Goal: Task Accomplishment & Management: Manage account settings

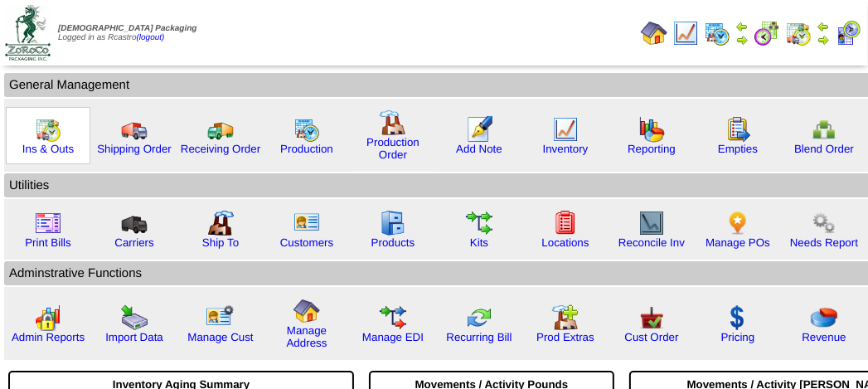
click at [41, 128] on img at bounding box center [48, 129] width 27 height 27
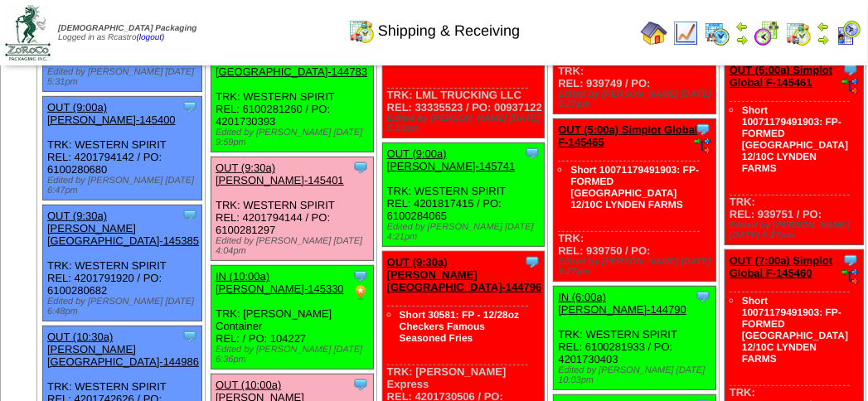
scroll to position [414, 0]
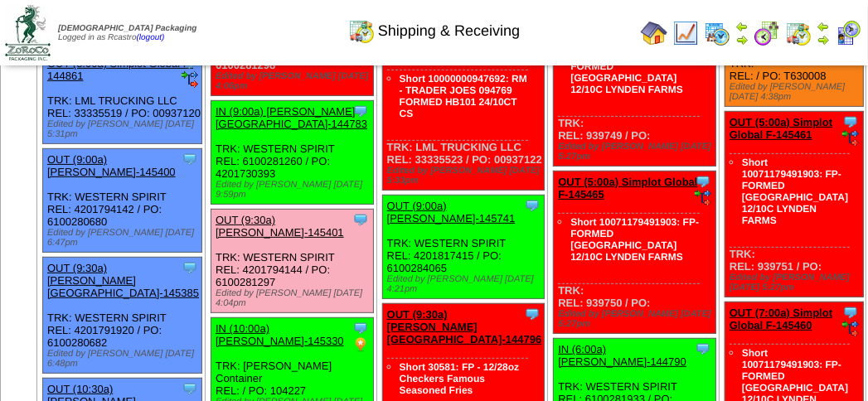
click at [849, 32] on img at bounding box center [847, 33] width 27 height 27
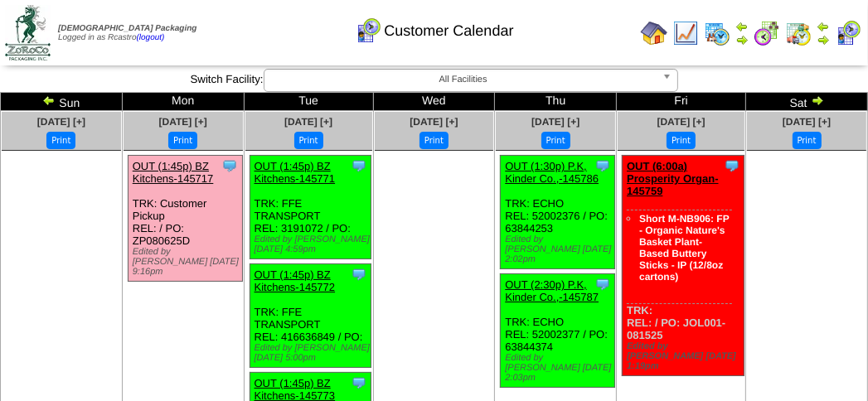
click at [573, 46] on div "Customer Calendar" at bounding box center [433, 25] width 495 height 46
click at [301, 32] on div "Customer Calendar" at bounding box center [433, 25] width 495 height 46
click at [288, 27] on div "Customer Calendar" at bounding box center [433, 25] width 495 height 46
click at [294, 43] on div "Customer Calendar" at bounding box center [433, 25] width 495 height 46
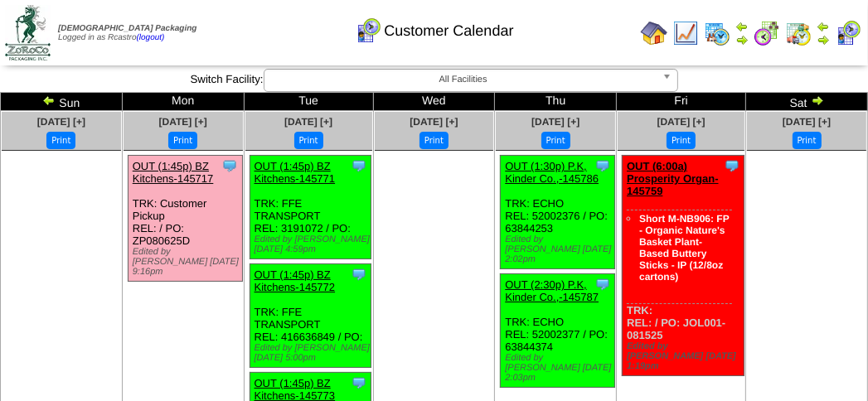
click at [219, 14] on div "Customer Calendar" at bounding box center [433, 25] width 495 height 46
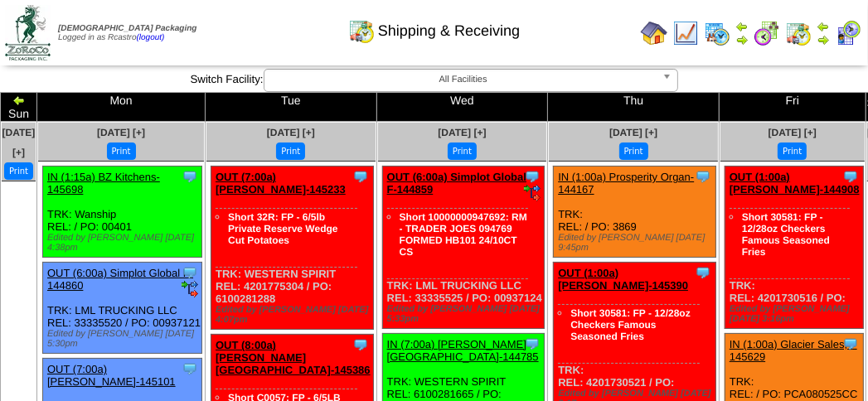
click at [232, 35] on div "Shipping & Receiving" at bounding box center [433, 25] width 495 height 46
drag, startPoint x: 231, startPoint y: 35, endPoint x: 219, endPoint y: 2, distance: 34.6
click at [234, 31] on div "Shipping & Receiving" at bounding box center [433, 25] width 495 height 46
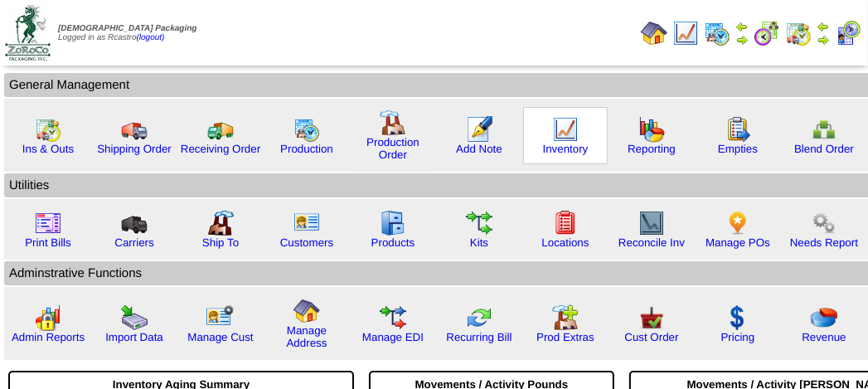
click at [552, 133] on img at bounding box center [565, 129] width 27 height 27
click at [553, 132] on img at bounding box center [565, 129] width 27 height 27
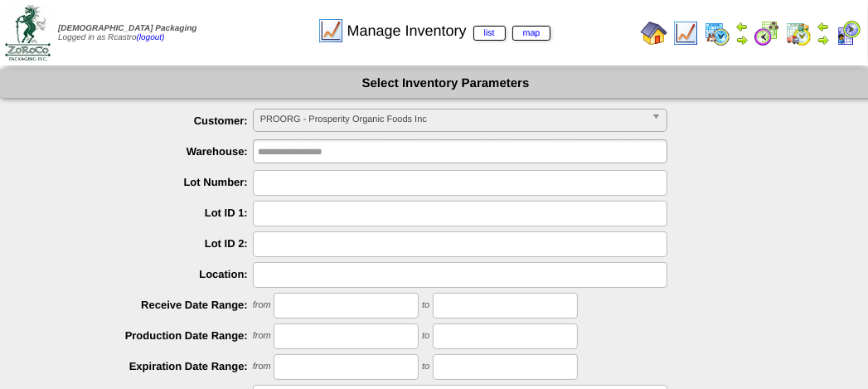
click at [413, 118] on span "PROORG - Prosperity Organic Foods Inc" at bounding box center [452, 119] width 384 height 20
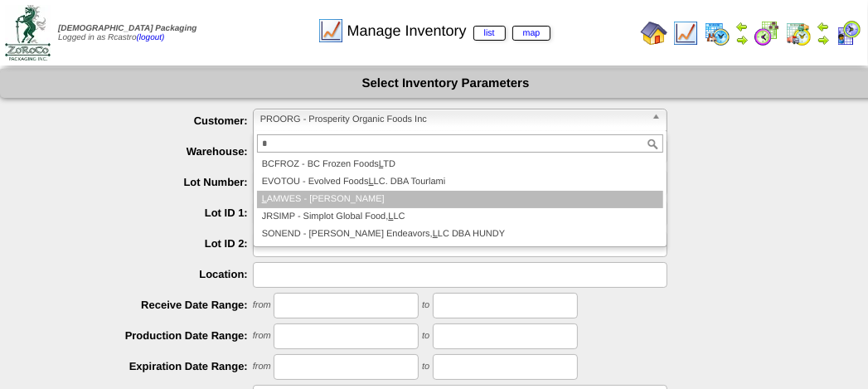
type input "*"
click at [349, 196] on li "L AMWES - Lamb-Weston" at bounding box center [460, 199] width 406 height 17
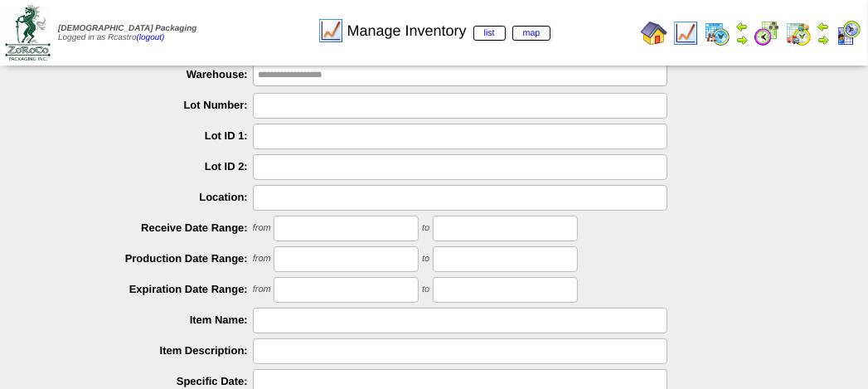
scroll to position [302, 0]
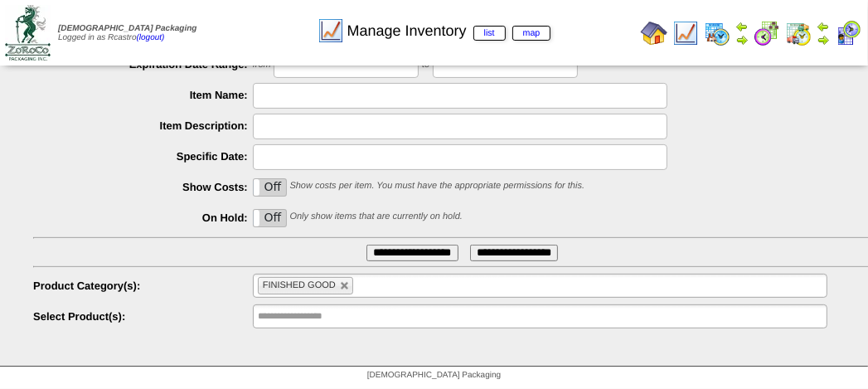
click at [338, 283] on li "FINISHED GOOD" at bounding box center [305, 285] width 95 height 17
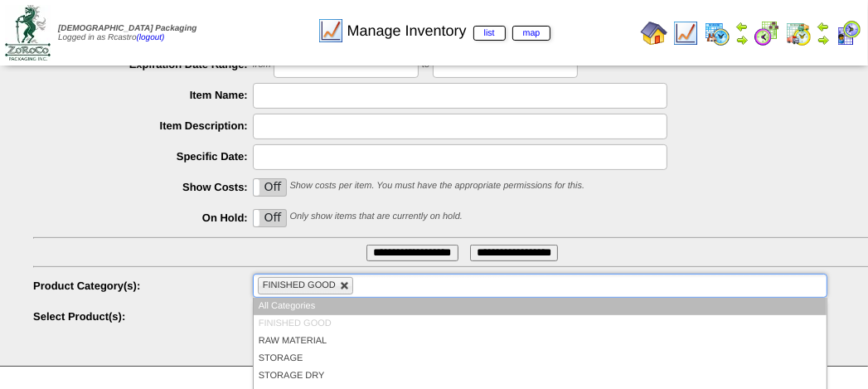
click at [348, 286] on link at bounding box center [345, 286] width 10 height 10
click at [348, 285] on ul at bounding box center [540, 285] width 574 height 24
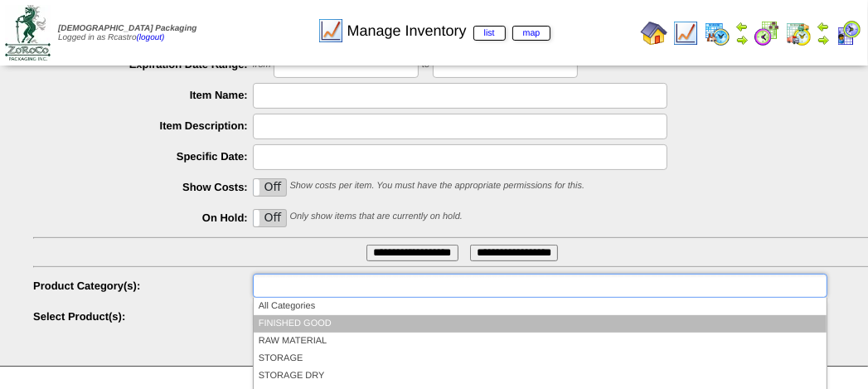
click at [322, 317] on li "FINISHED GOOD" at bounding box center [540, 323] width 573 height 17
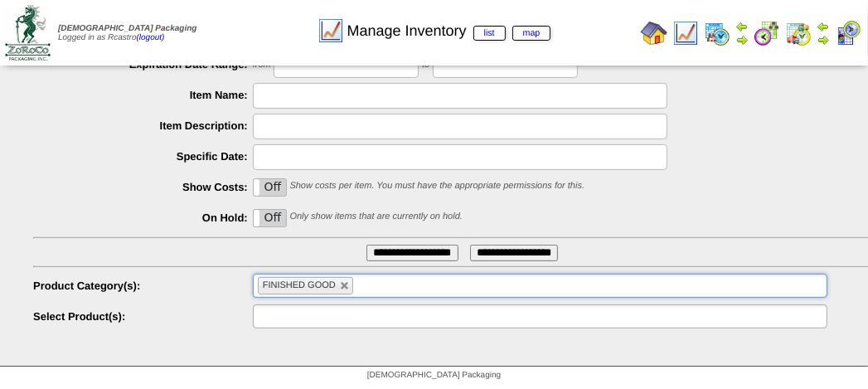
click at [322, 306] on input "text" at bounding box center [311, 316] width 106 height 21
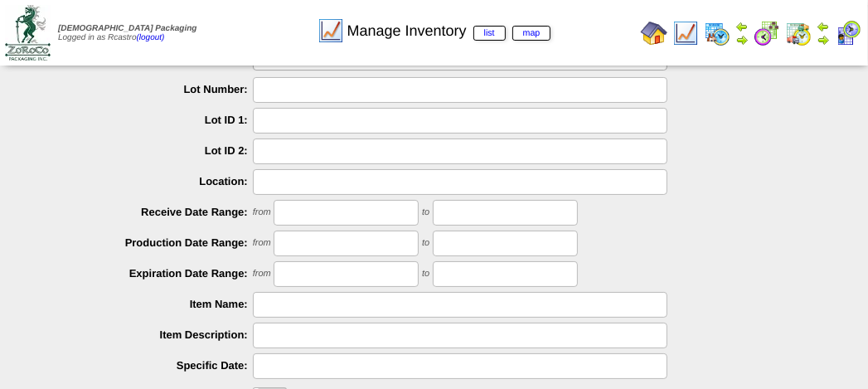
scroll to position [0, 0]
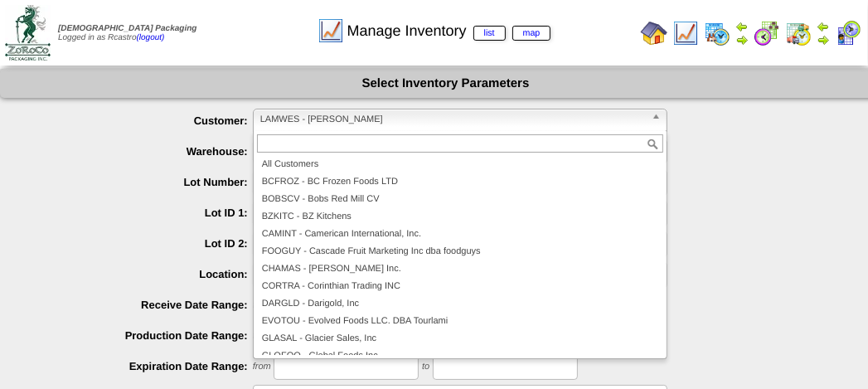
click at [361, 125] on span "LAMWES - Lamb-Weston" at bounding box center [452, 119] width 384 height 20
type input "**********"
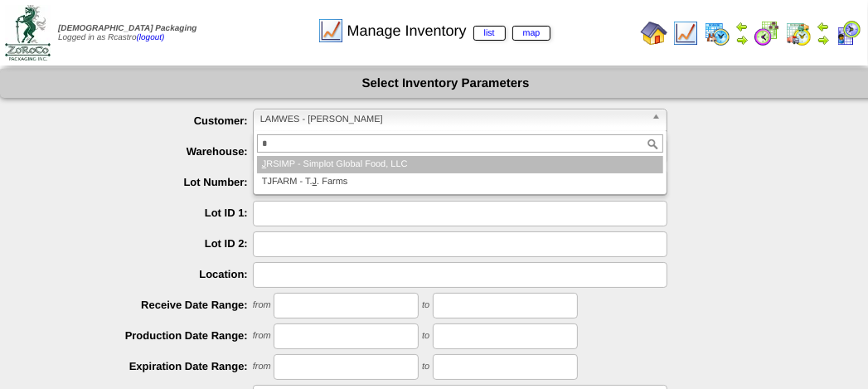
type input "*"
click at [346, 164] on li "J RSIMP - Simplot Global Food, LLC" at bounding box center [460, 164] width 406 height 17
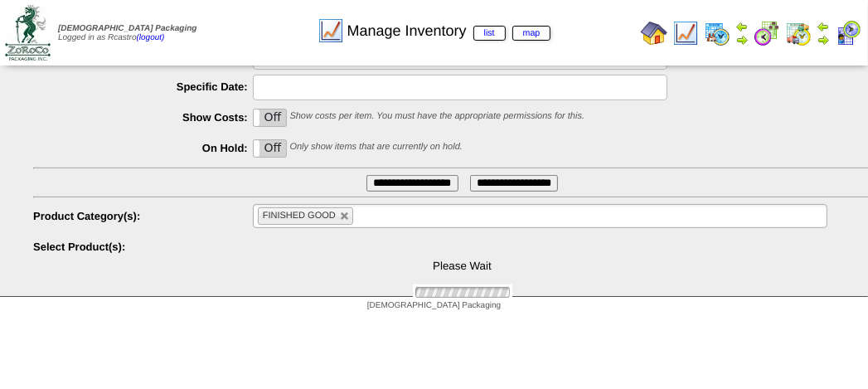
scroll to position [410, 0]
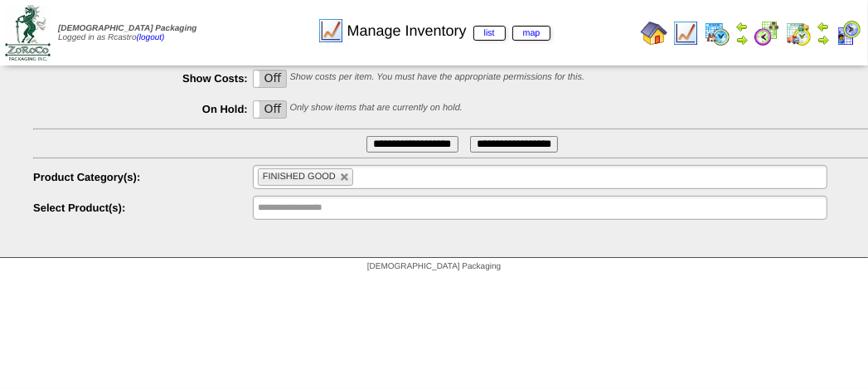
click at [346, 176] on link at bounding box center [345, 177] width 10 height 10
type input "**********"
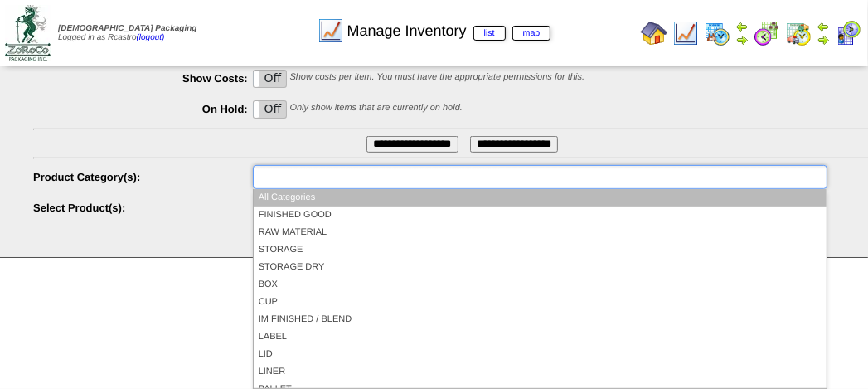
click at [346, 176] on input "text" at bounding box center [311, 177] width 106 height 21
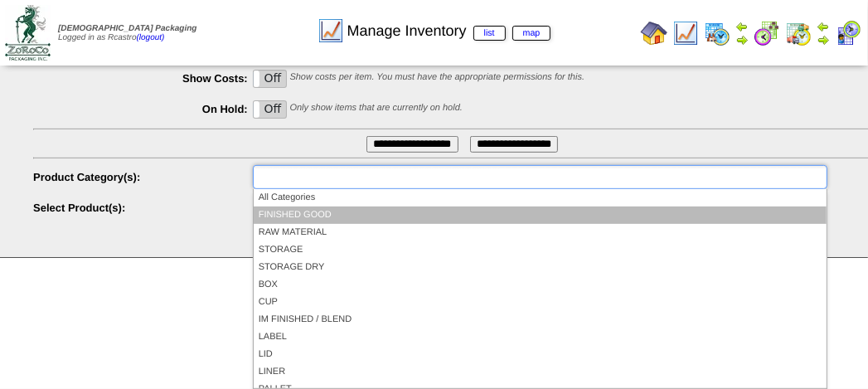
click at [324, 214] on li "FINISHED GOOD" at bounding box center [540, 214] width 573 height 17
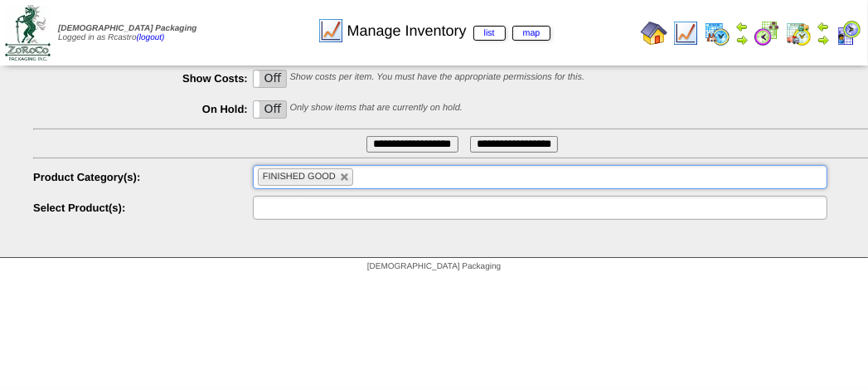
click at [334, 213] on input "text" at bounding box center [311, 207] width 106 height 21
click at [341, 196] on ul at bounding box center [540, 208] width 574 height 24
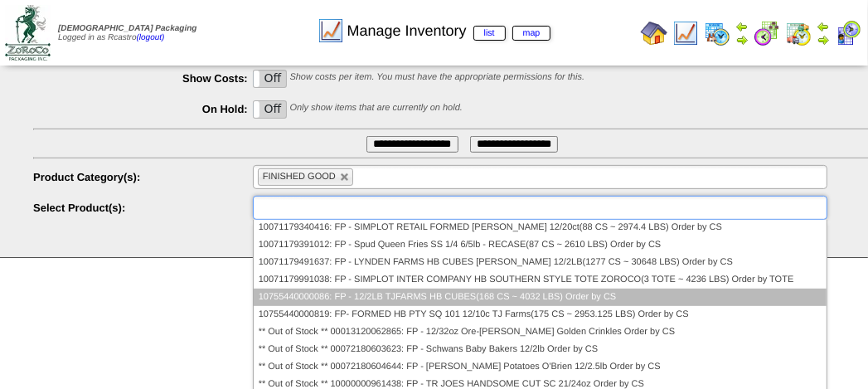
scroll to position [0, 0]
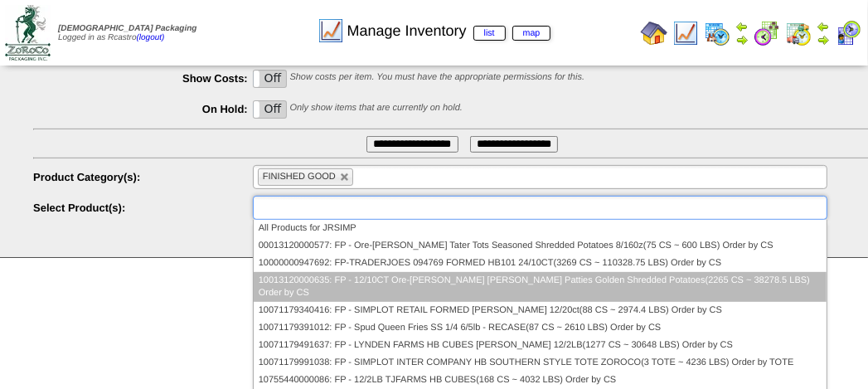
click at [368, 274] on li "10013120000635: FP - 12/10CT Ore-Ida hash Brown Patties Golden Shredded Potatoe…" at bounding box center [540, 287] width 573 height 30
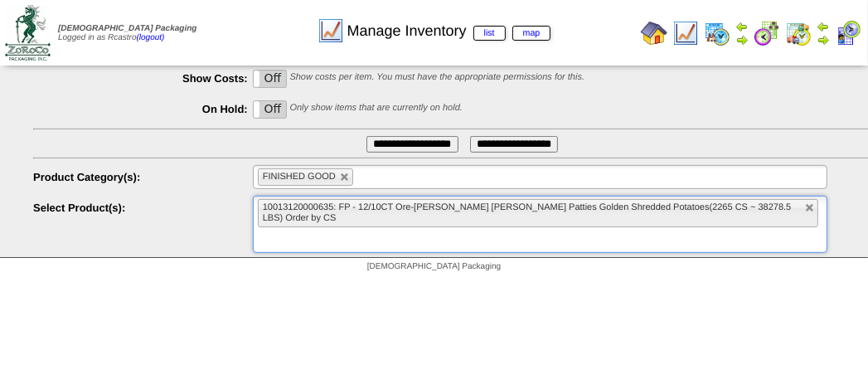
click at [376, 140] on input "**********" at bounding box center [412, 144] width 92 height 17
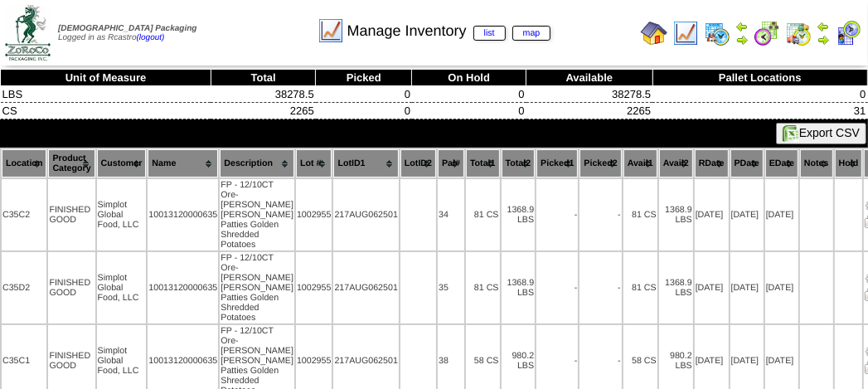
click at [466, 156] on th "Total1" at bounding box center [483, 163] width 34 height 28
click at [609, 27] on div "Manage Inventory list map" at bounding box center [433, 25] width 495 height 46
drag, startPoint x: 223, startPoint y: 22, endPoint x: 234, endPoint y: 27, distance: 11.5
click at [229, 24] on div "Manage Inventory list map" at bounding box center [433, 25] width 495 height 46
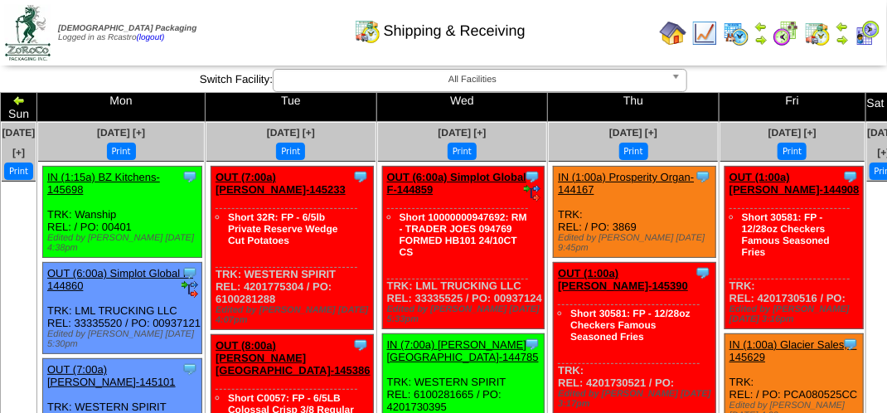
click at [866, 30] on img at bounding box center [867, 33] width 27 height 27
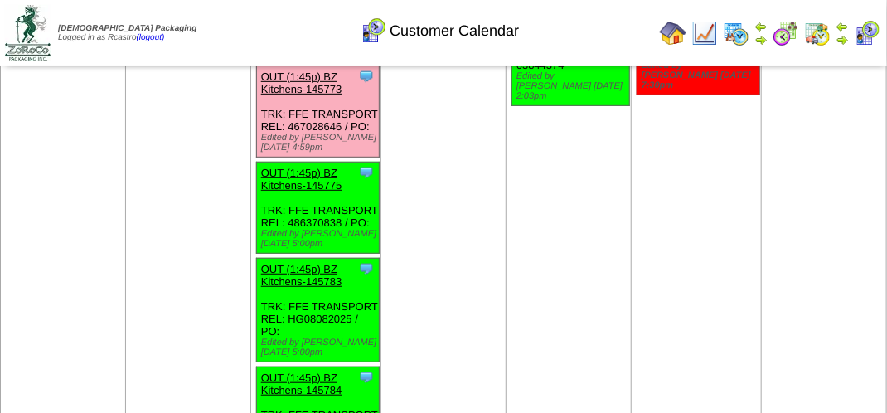
scroll to position [298, 0]
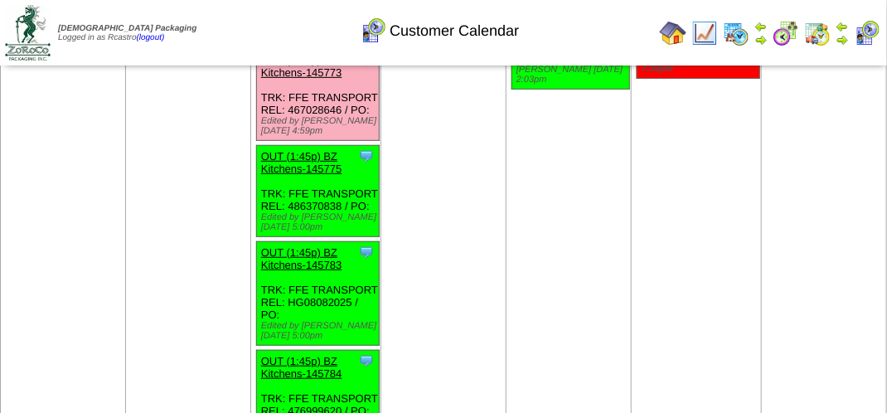
click at [844, 34] on img at bounding box center [841, 39] width 13 height 13
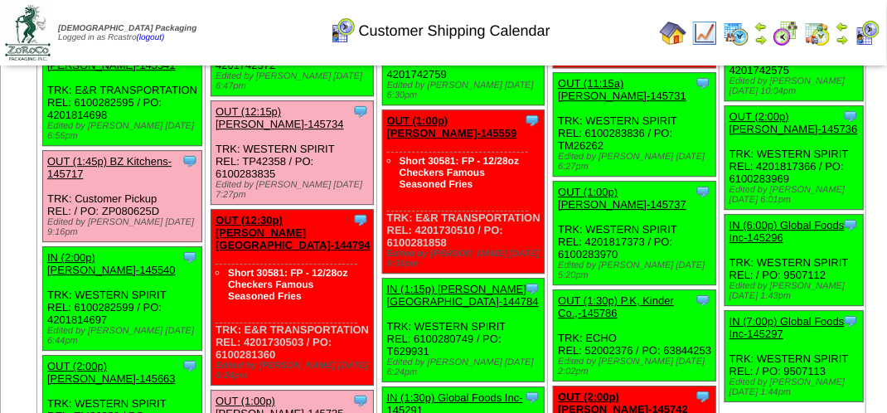
scroll to position [1743, 0]
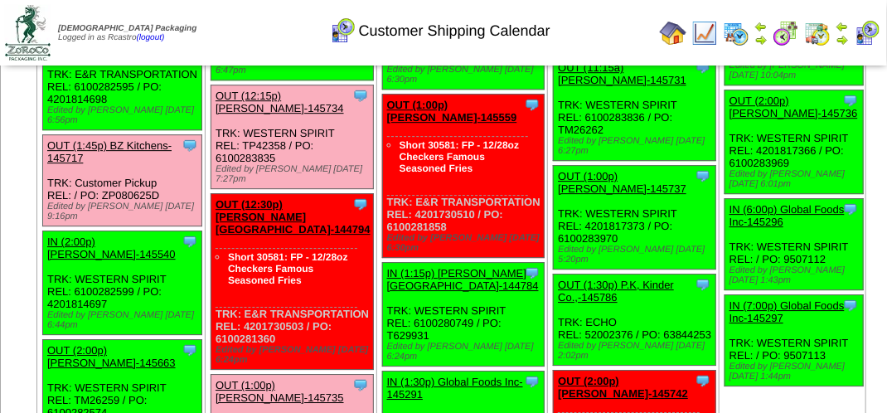
click at [172, 164] on link "OUT (1:45p) BZ Kitchens-145717" at bounding box center [109, 151] width 124 height 25
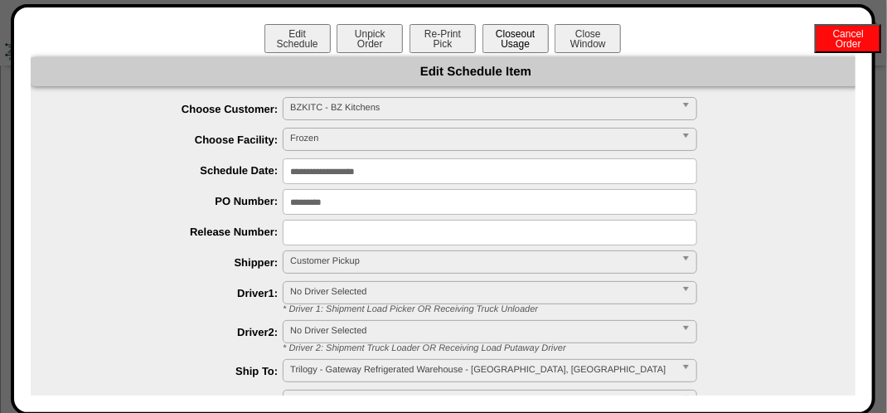
click at [520, 41] on button "Closeout Usage" at bounding box center [515, 38] width 66 height 29
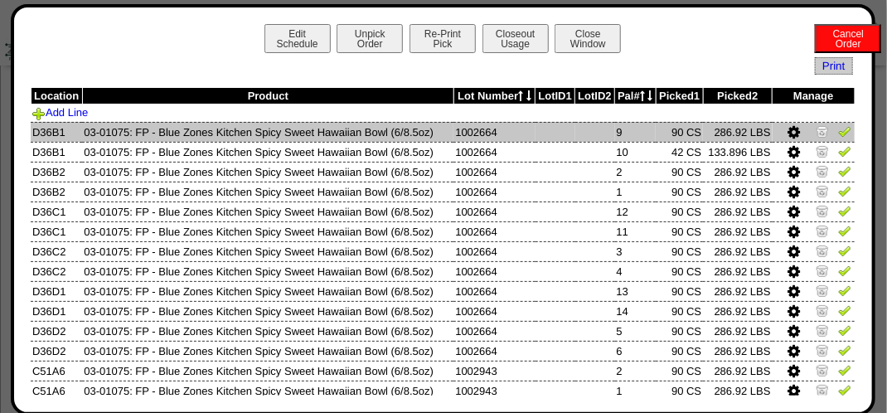
click at [838, 131] on img at bounding box center [844, 130] width 13 height 13
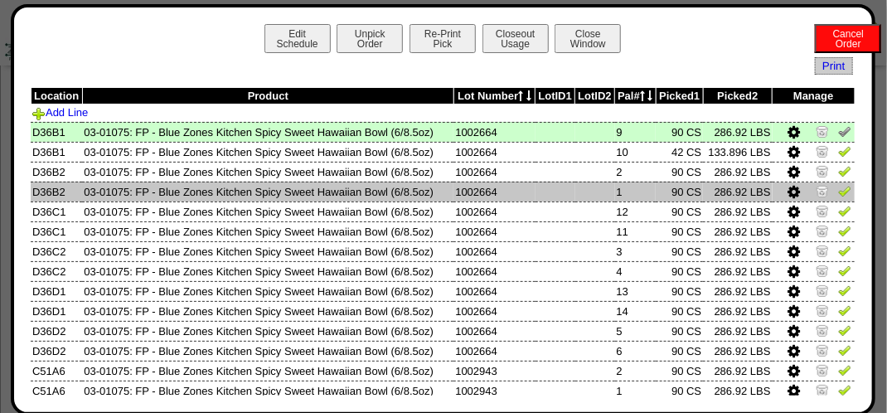
click at [838, 194] on img at bounding box center [844, 190] width 13 height 13
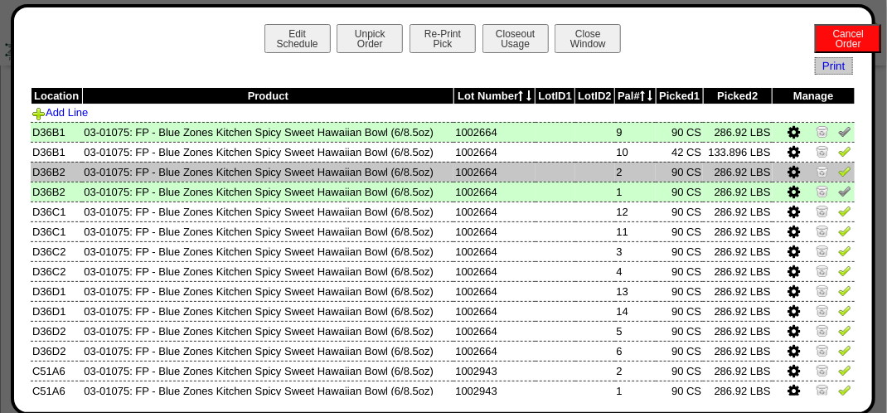
click at [838, 172] on img at bounding box center [844, 170] width 13 height 13
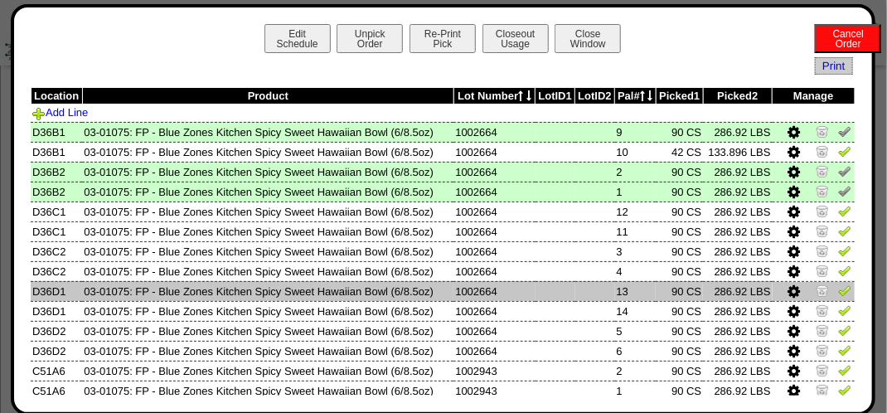
click at [838, 289] on img at bounding box center [844, 289] width 13 height 13
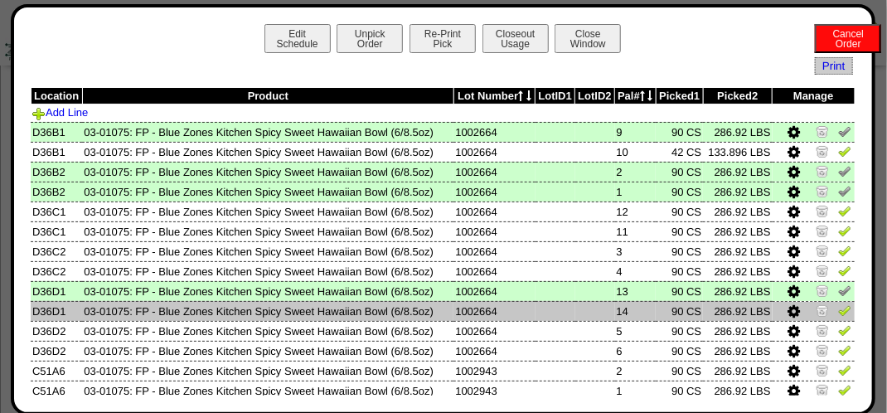
click at [838, 310] on img at bounding box center [844, 309] width 13 height 13
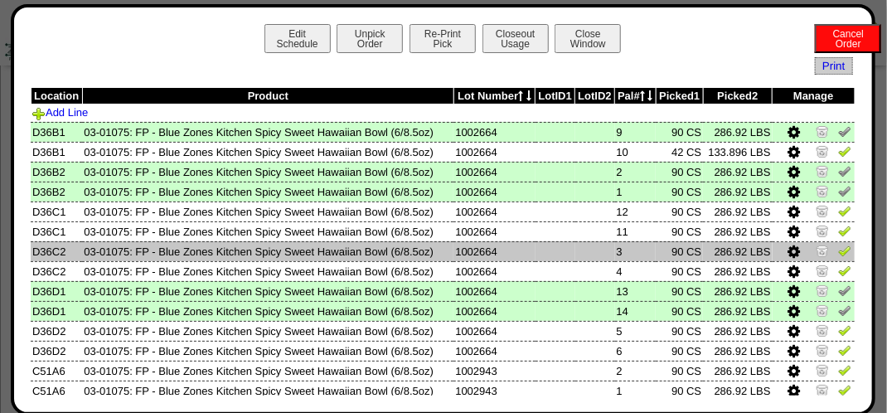
click at [838, 254] on img at bounding box center [844, 250] width 13 height 13
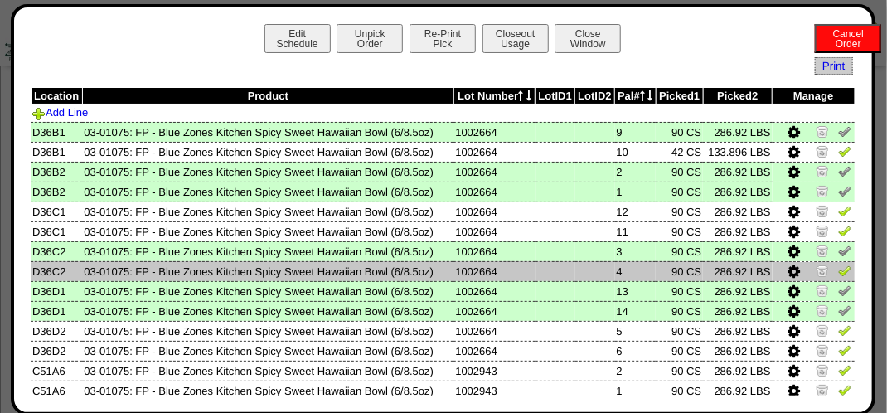
click at [838, 273] on img at bounding box center [844, 270] width 13 height 13
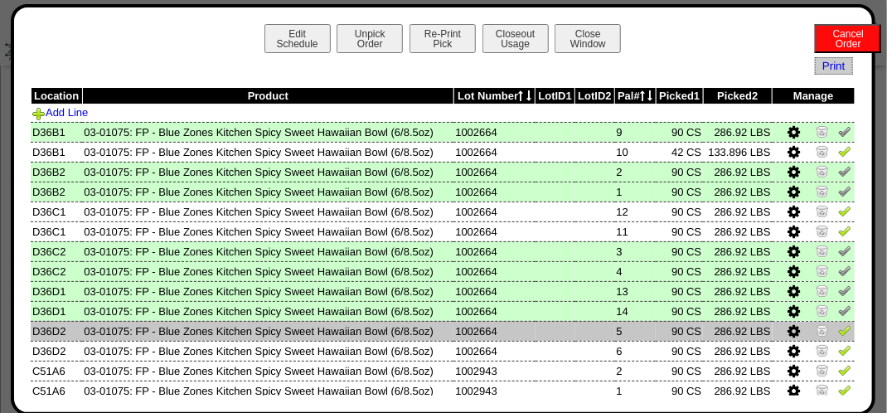
click at [838, 332] on img at bounding box center [844, 329] width 13 height 13
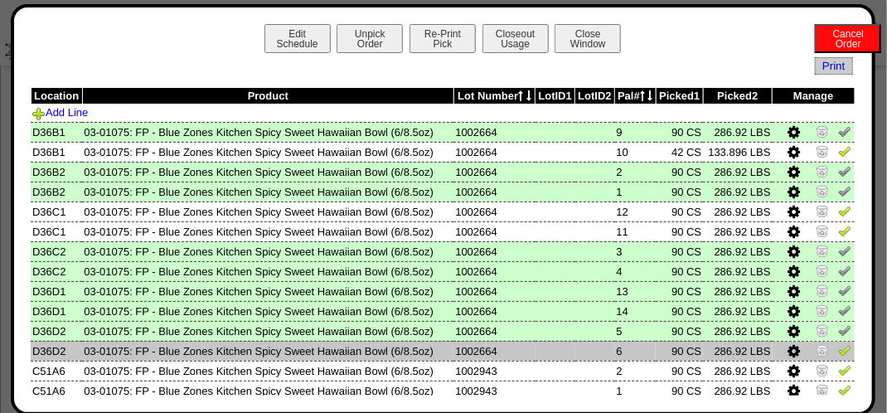
click at [838, 353] on img at bounding box center [844, 349] width 13 height 13
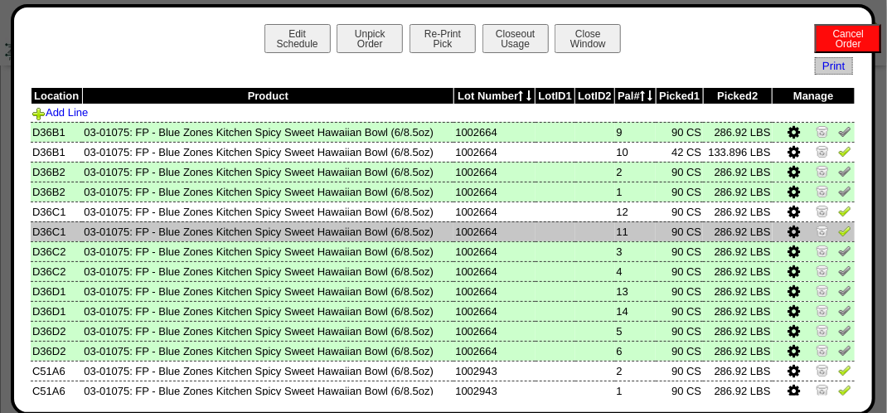
click at [838, 232] on img at bounding box center [844, 230] width 13 height 13
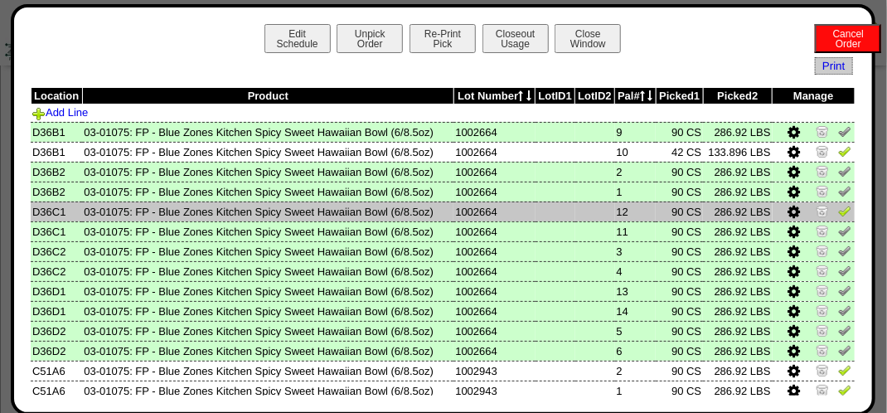
click at [838, 211] on img at bounding box center [844, 210] width 13 height 13
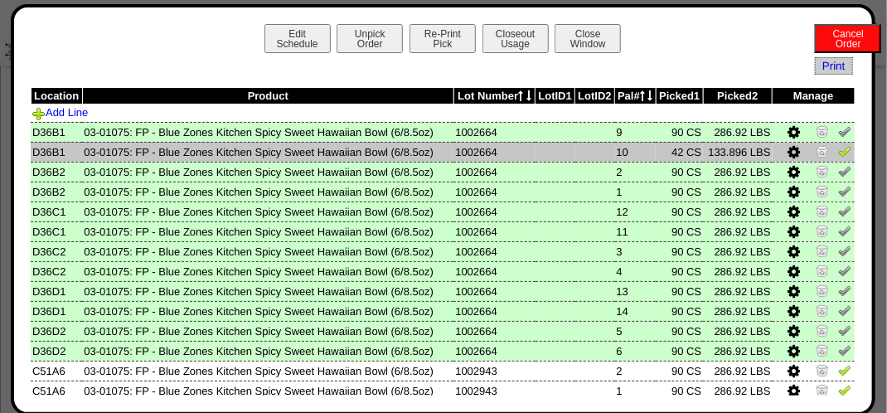
click at [838, 152] on img at bounding box center [844, 150] width 13 height 13
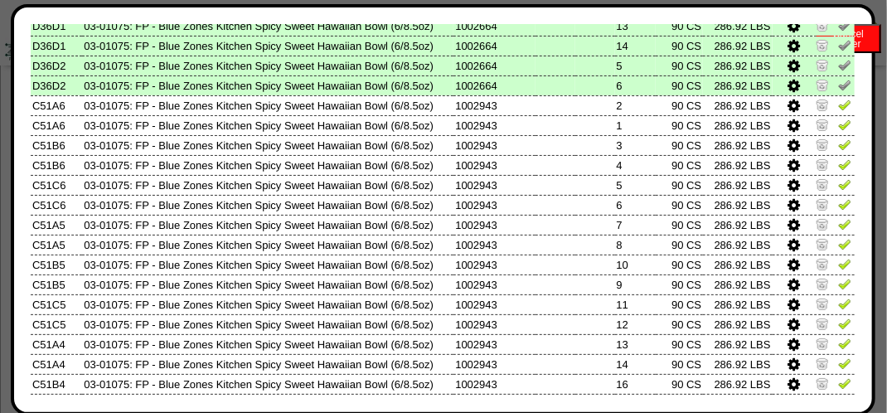
scroll to position [298, 0]
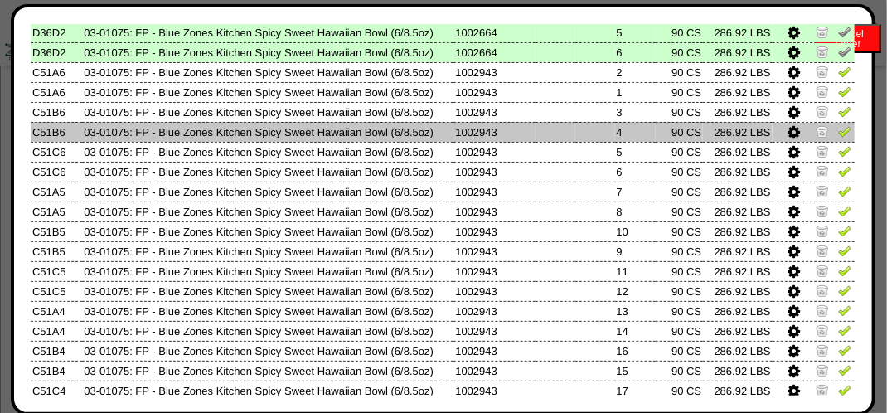
click at [838, 133] on img at bounding box center [844, 130] width 13 height 13
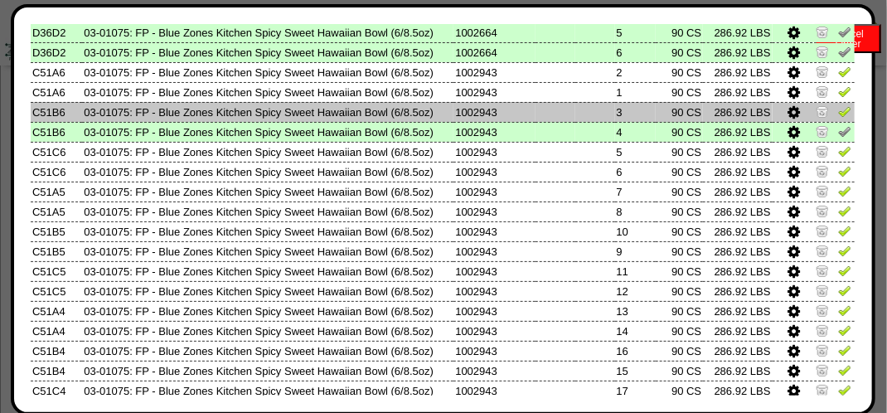
click at [838, 112] on img at bounding box center [844, 110] width 13 height 13
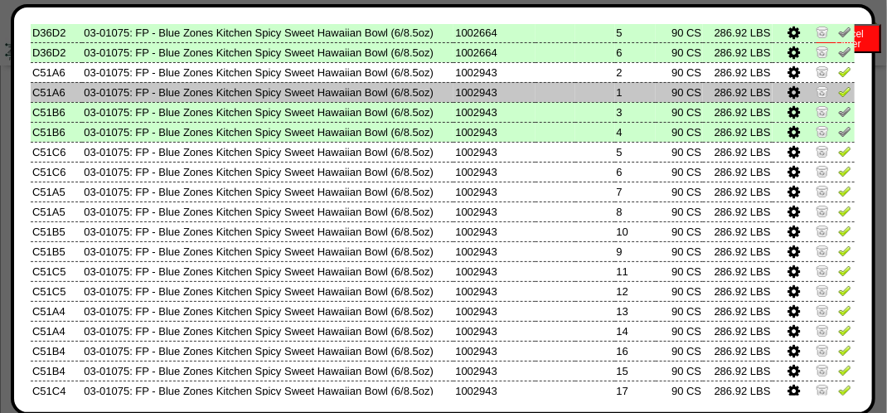
click at [838, 94] on img at bounding box center [844, 91] width 13 height 13
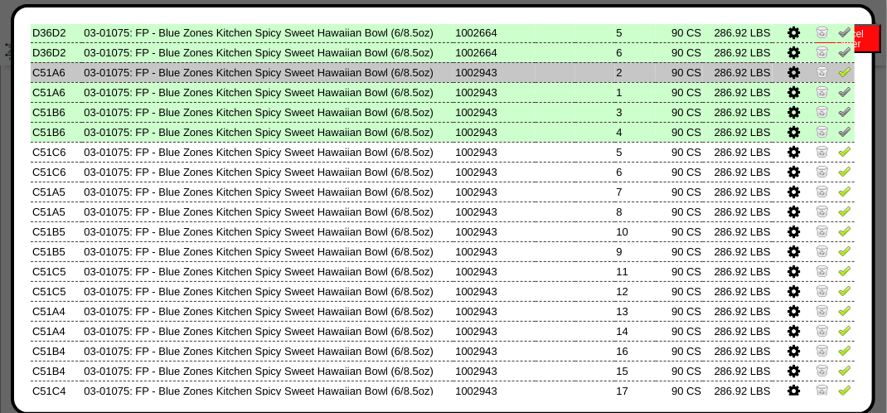
click at [838, 72] on img at bounding box center [844, 71] width 13 height 13
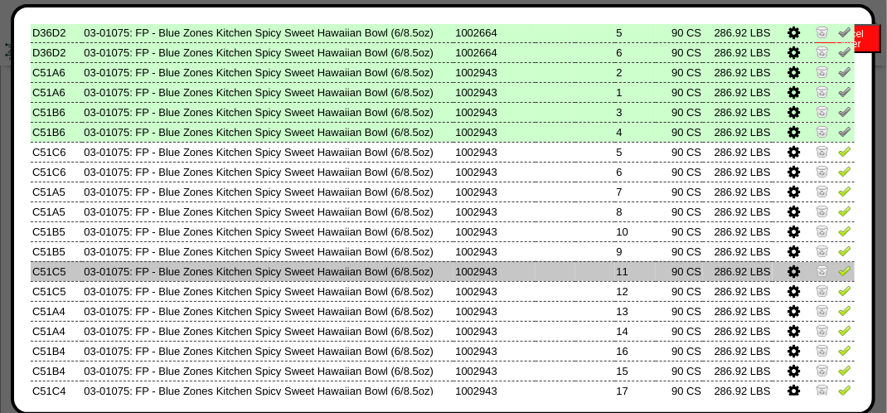
click at [838, 273] on img at bounding box center [844, 270] width 13 height 13
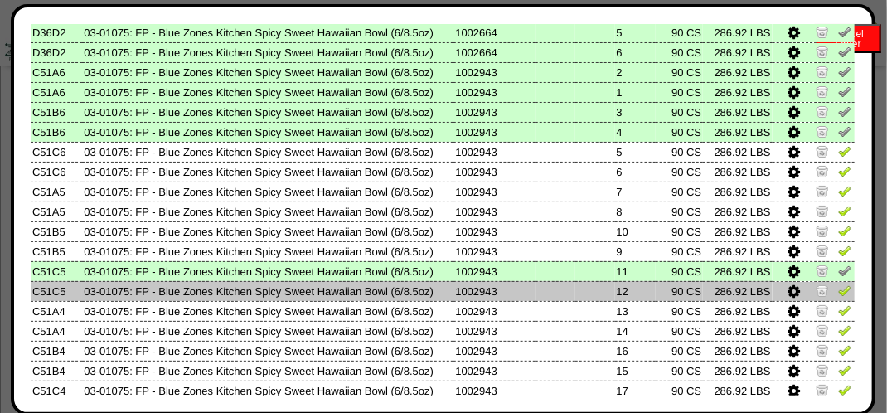
click at [838, 297] on img at bounding box center [844, 289] width 13 height 13
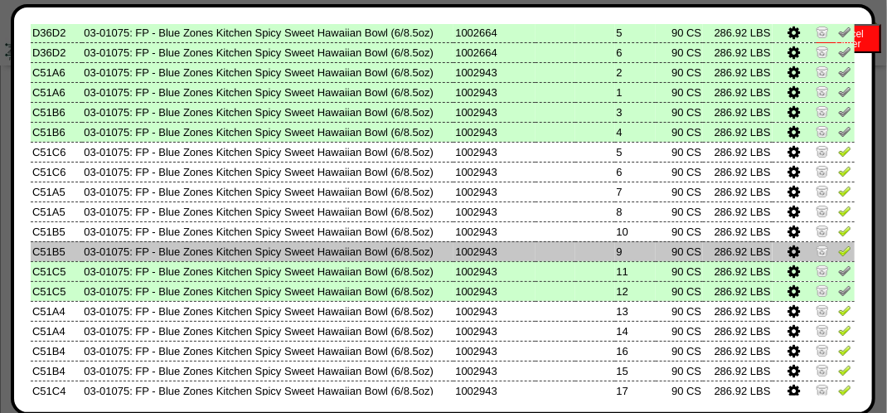
click at [838, 254] on img at bounding box center [844, 250] width 13 height 13
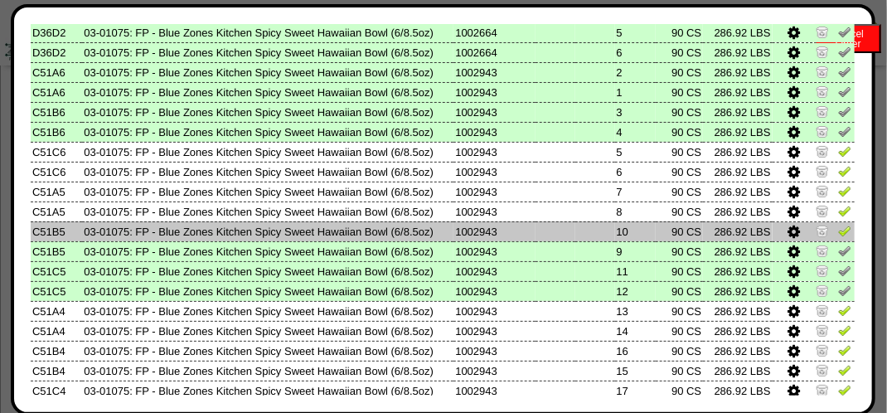
click at [838, 232] on img at bounding box center [844, 230] width 13 height 13
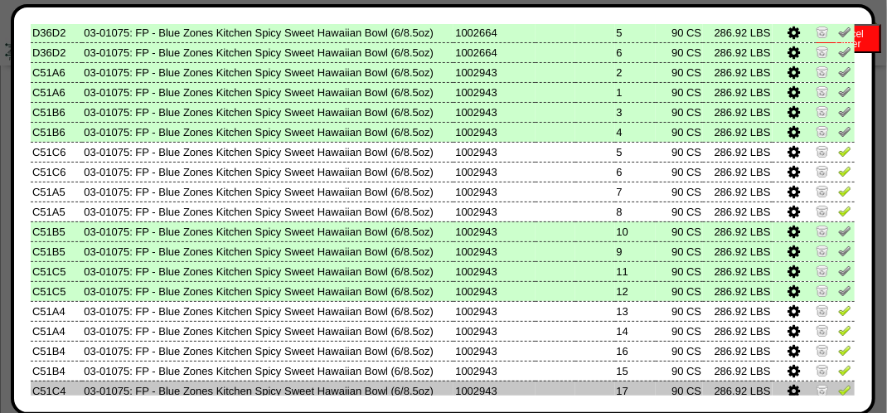
click at [838, 387] on img at bounding box center [844, 389] width 13 height 13
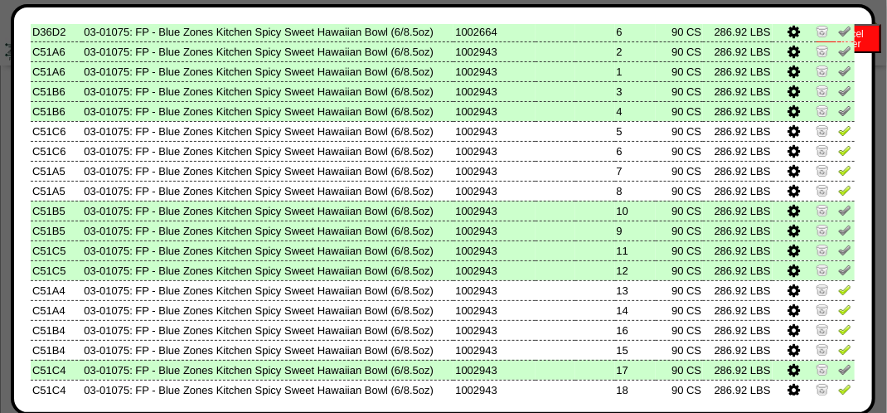
scroll to position [331, 0]
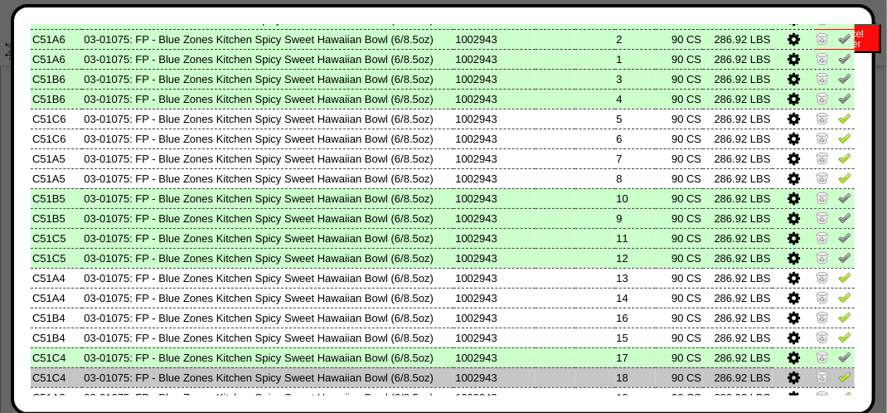
click at [838, 380] on img at bounding box center [844, 376] width 13 height 13
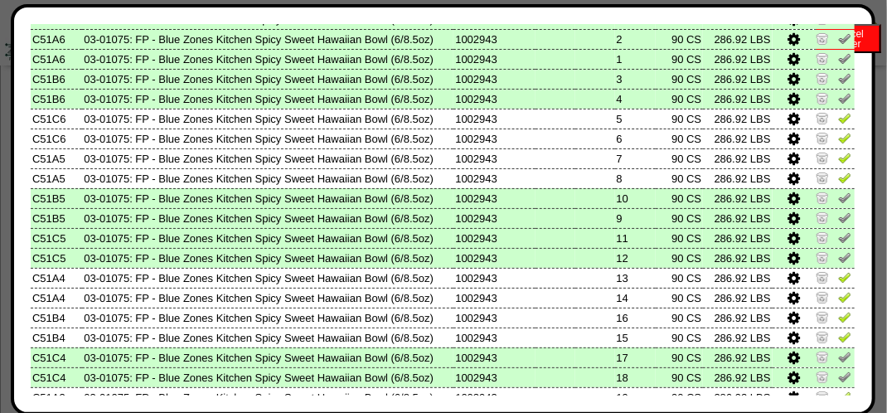
scroll to position [365, 0]
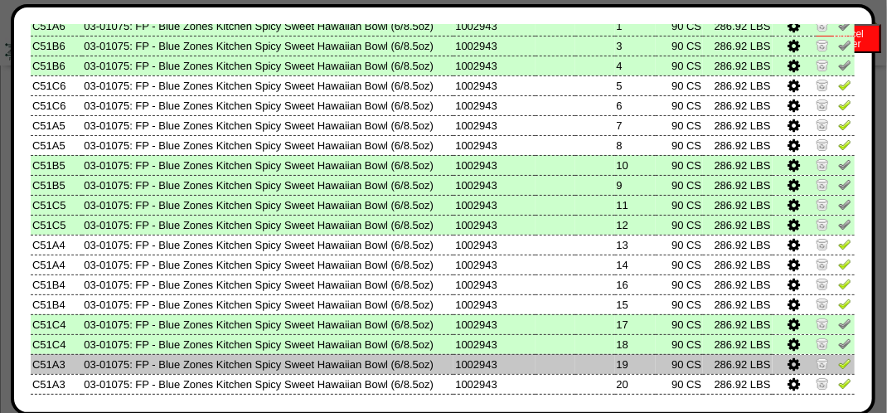
click at [838, 370] on img at bounding box center [844, 362] width 13 height 13
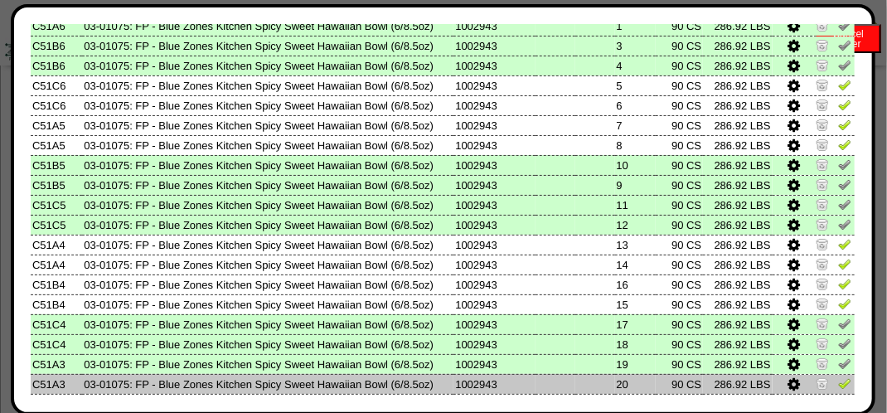
click at [838, 388] on img at bounding box center [844, 382] width 13 height 13
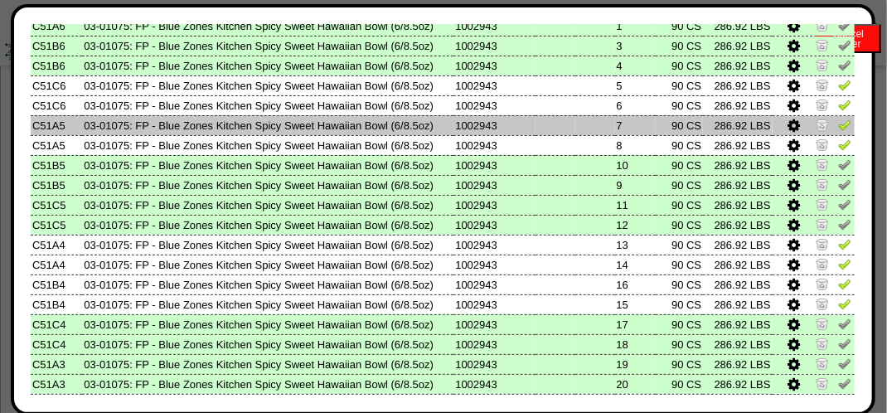
click at [838, 129] on img at bounding box center [844, 124] width 13 height 13
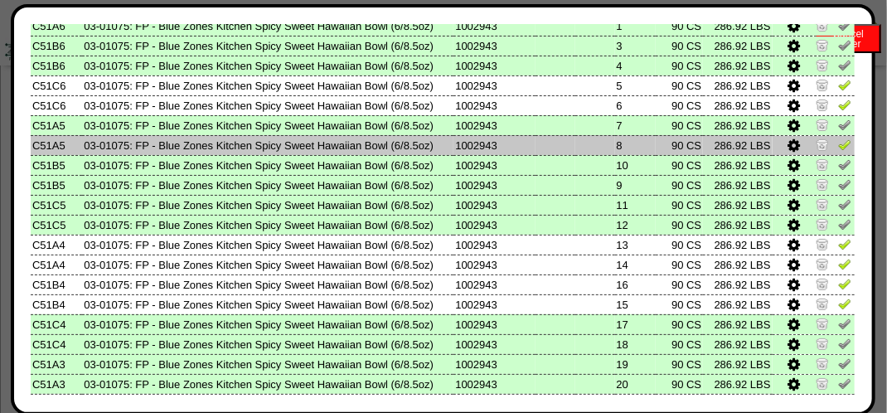
click at [838, 147] on img at bounding box center [844, 144] width 13 height 13
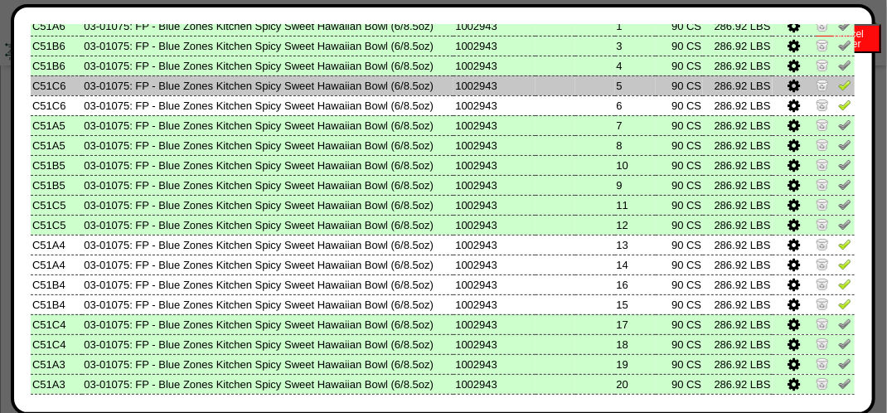
click at [838, 85] on img at bounding box center [844, 84] width 13 height 13
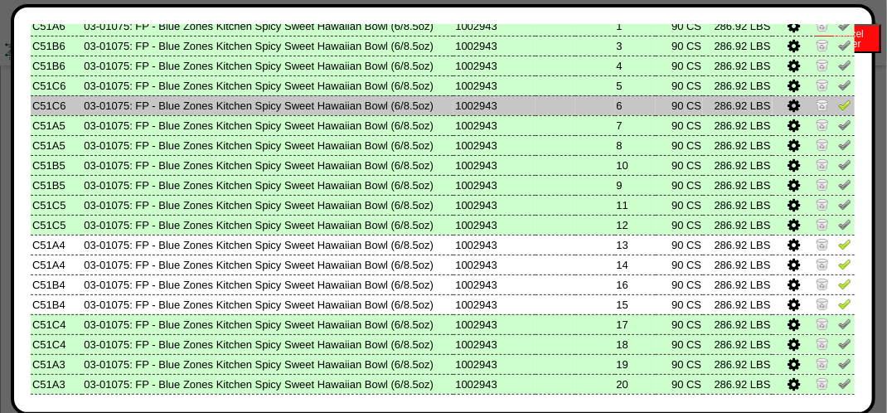
click at [838, 109] on img at bounding box center [844, 104] width 13 height 13
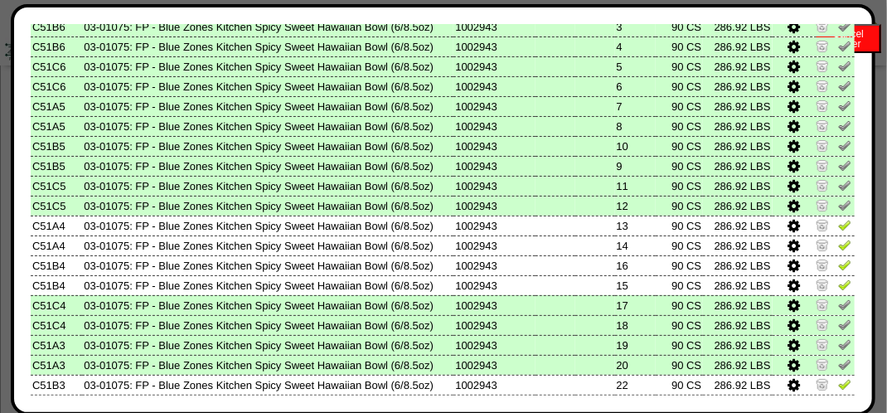
scroll to position [398, 0]
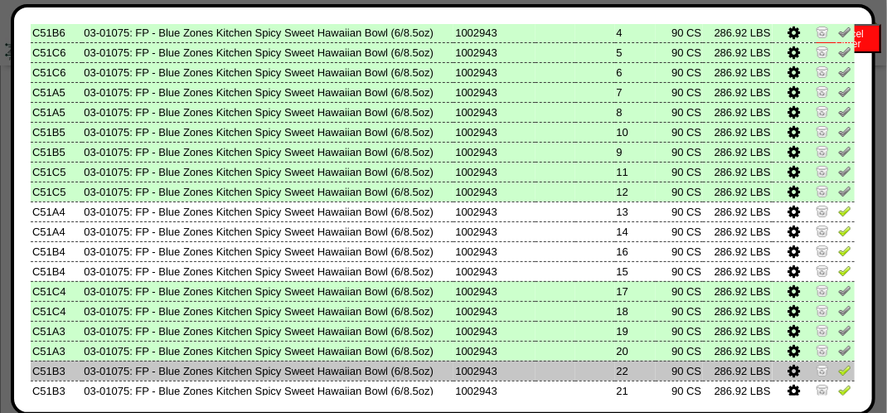
click at [838, 373] on img at bounding box center [844, 369] width 13 height 13
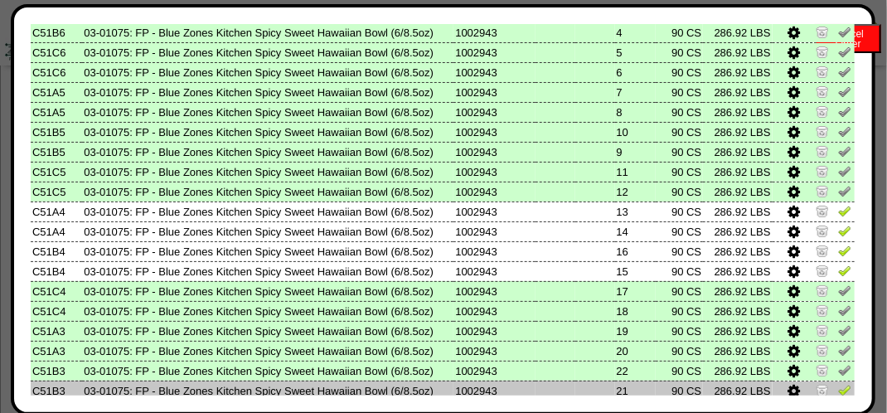
click at [838, 389] on img at bounding box center [844, 389] width 13 height 13
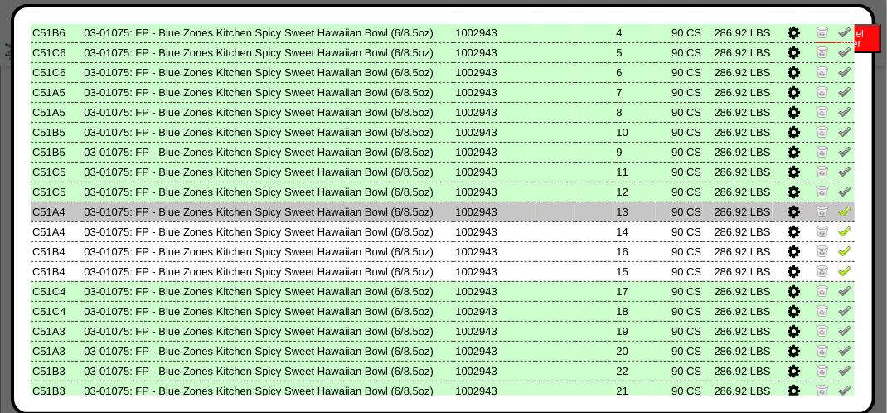
click at [838, 213] on img at bounding box center [844, 210] width 13 height 13
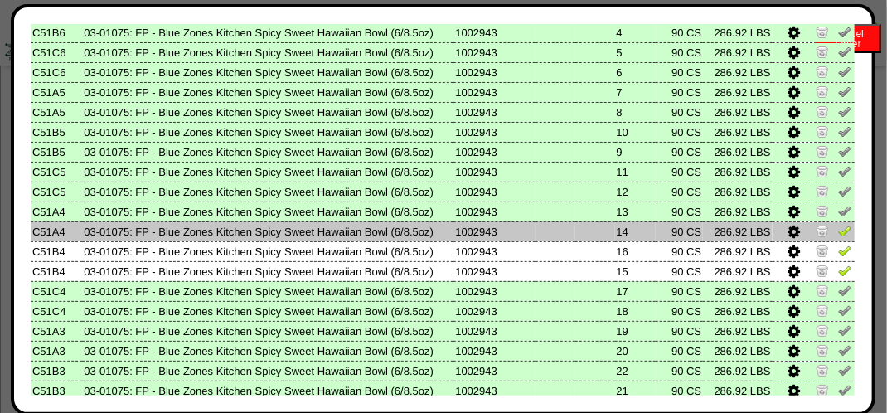
click at [838, 236] on img at bounding box center [844, 230] width 13 height 13
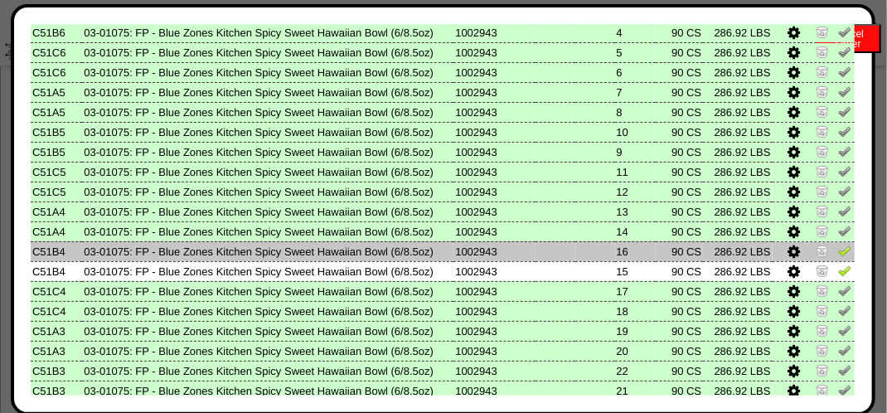
click at [838, 257] on img at bounding box center [844, 250] width 13 height 13
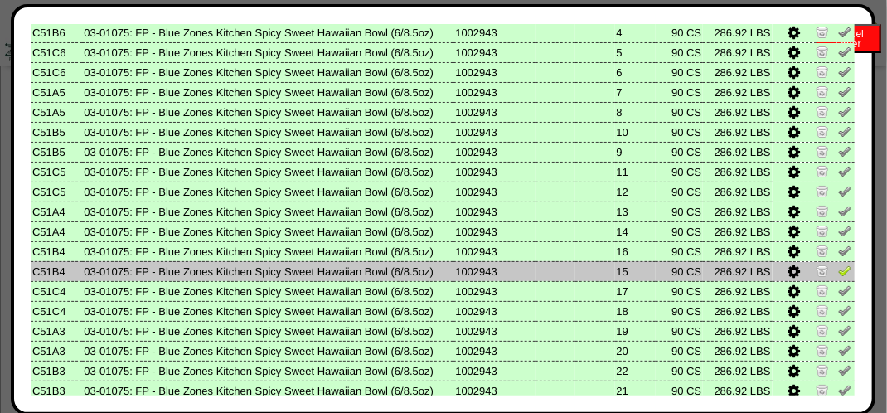
click at [838, 270] on img at bounding box center [844, 270] width 13 height 13
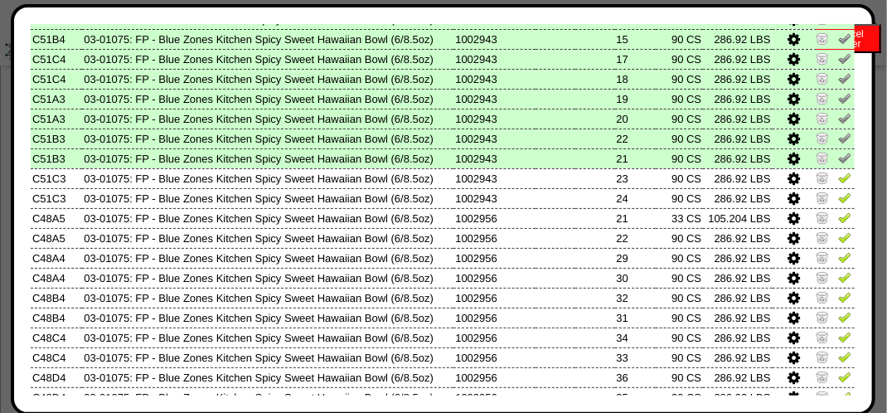
scroll to position [663, 0]
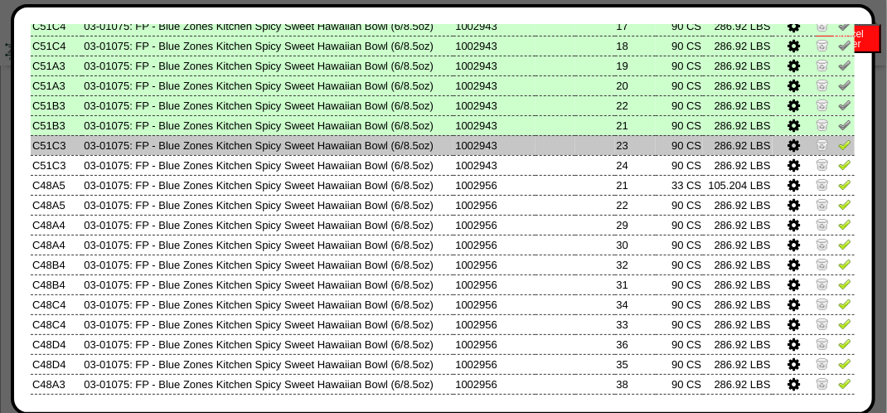
click at [838, 144] on img at bounding box center [844, 144] width 13 height 13
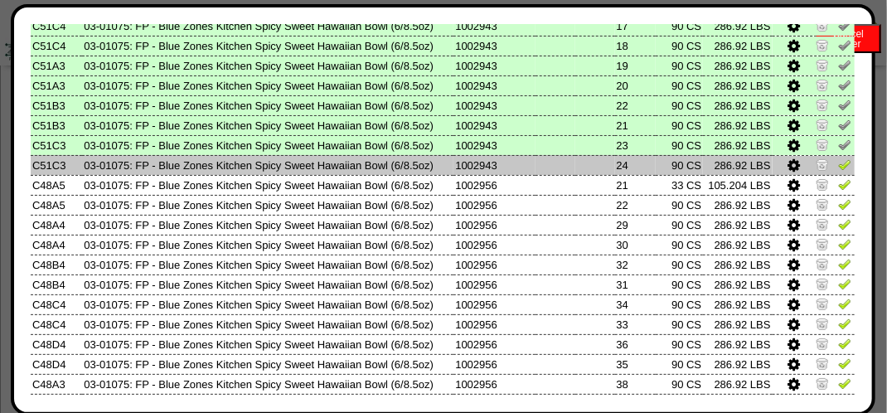
click at [838, 167] on img at bounding box center [844, 163] width 13 height 13
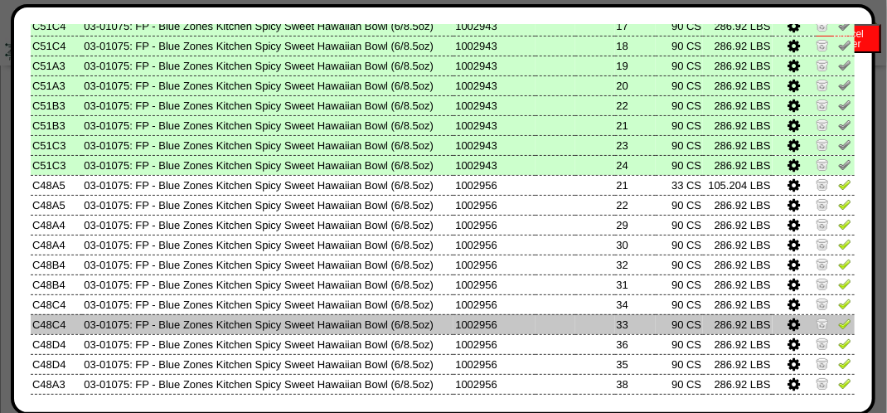
click at [838, 328] on img at bounding box center [844, 323] width 13 height 13
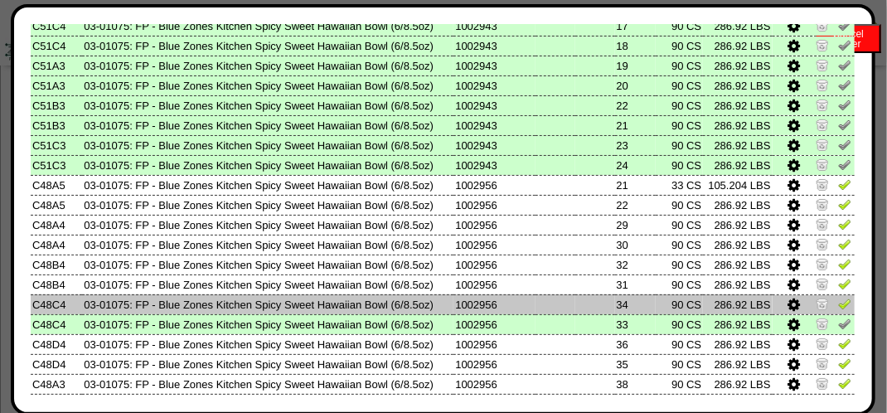
click at [838, 305] on img at bounding box center [844, 303] width 13 height 13
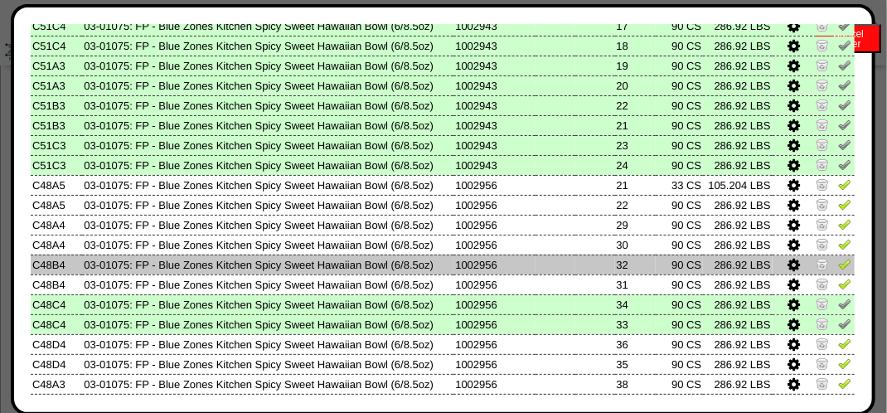
click at [838, 264] on img at bounding box center [844, 263] width 13 height 13
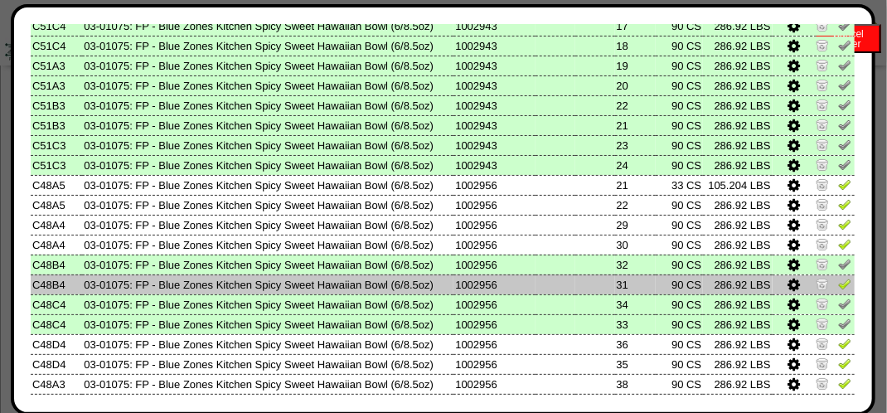
click at [838, 288] on img at bounding box center [844, 283] width 13 height 13
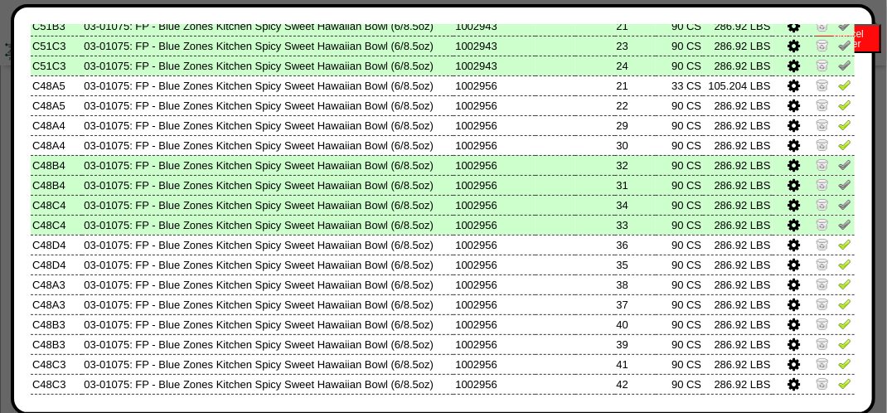
scroll to position [796, 0]
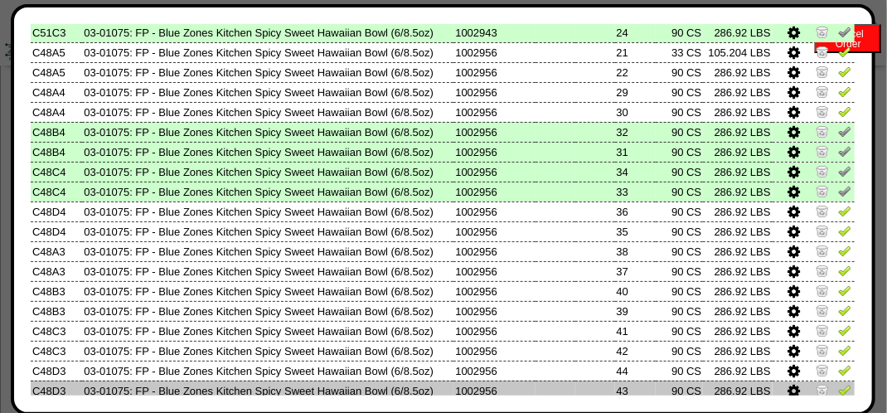
click at [838, 391] on img at bounding box center [844, 389] width 13 height 13
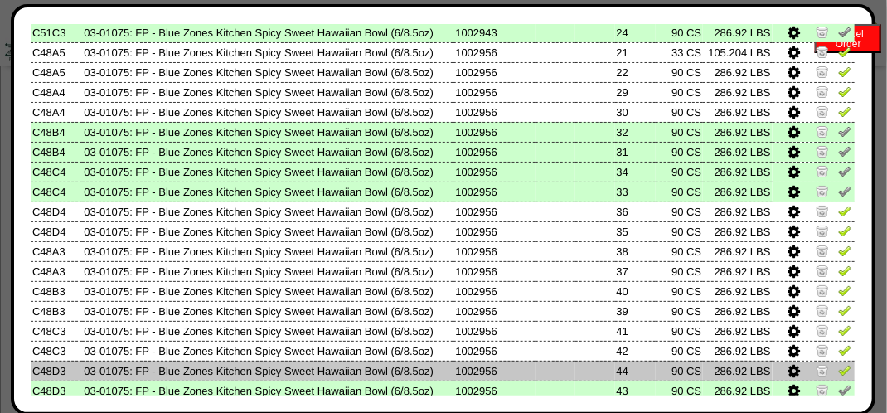
click at [838, 371] on img at bounding box center [844, 369] width 13 height 13
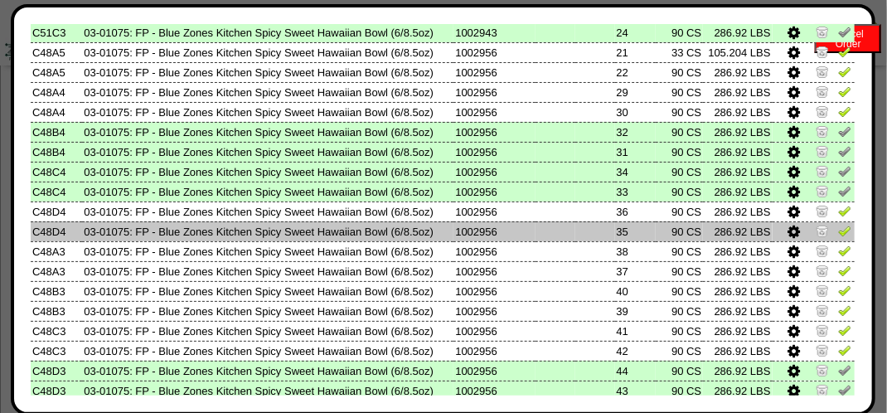
click at [838, 231] on img at bounding box center [844, 230] width 13 height 13
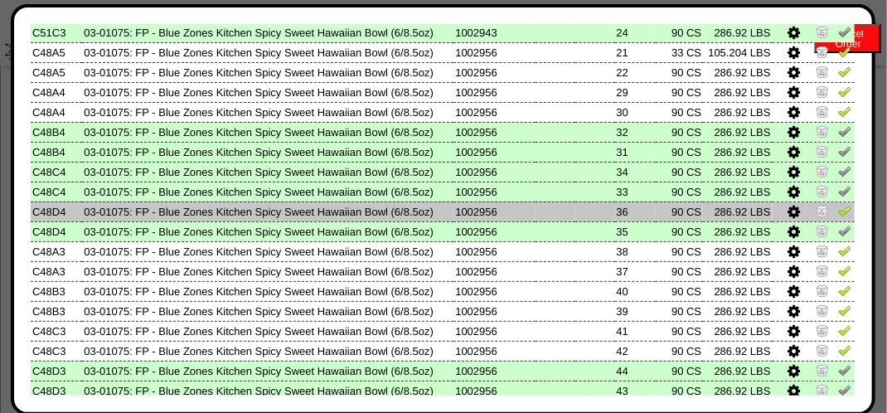
click at [838, 210] on img at bounding box center [844, 210] width 13 height 13
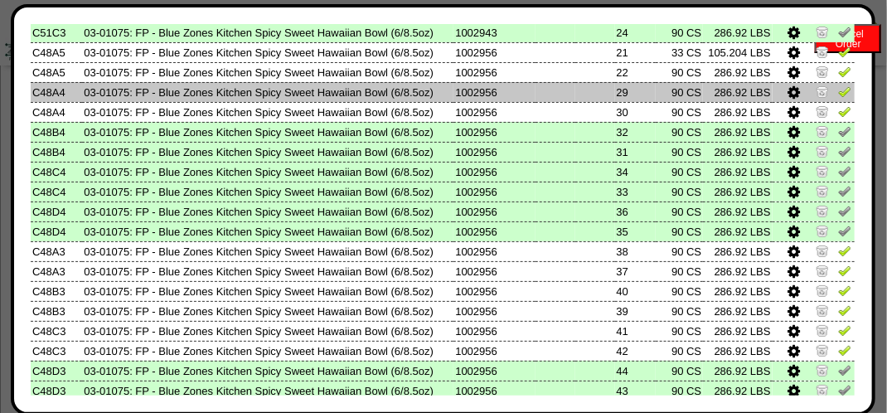
click at [838, 94] on img at bounding box center [844, 91] width 13 height 13
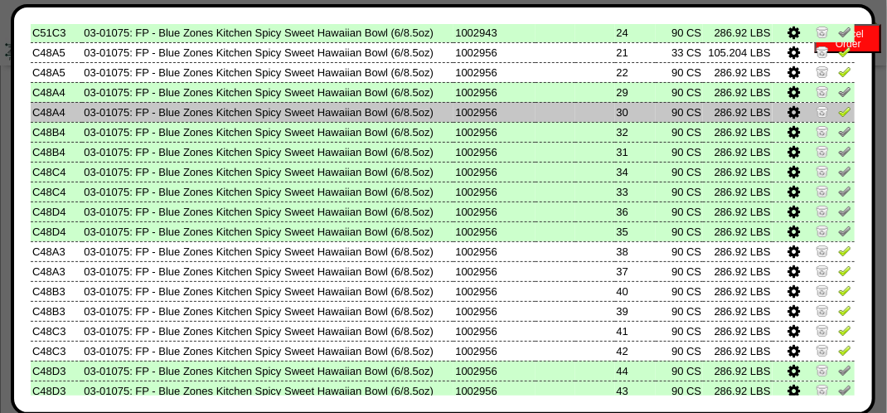
click at [838, 112] on img at bounding box center [844, 110] width 13 height 13
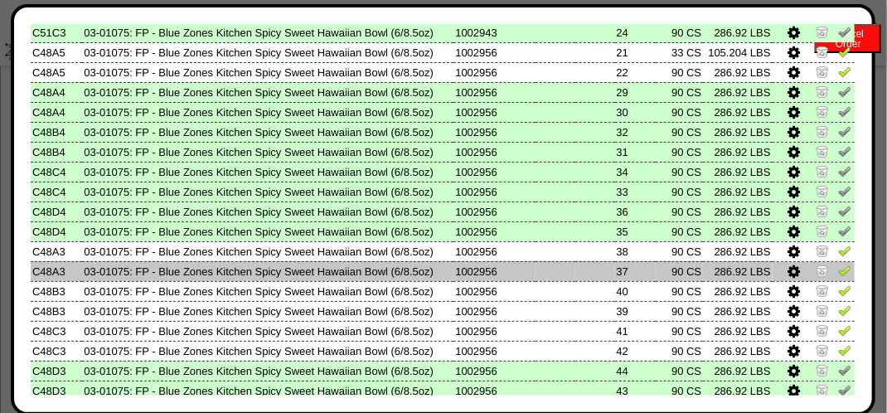
click at [838, 273] on img at bounding box center [844, 270] width 13 height 13
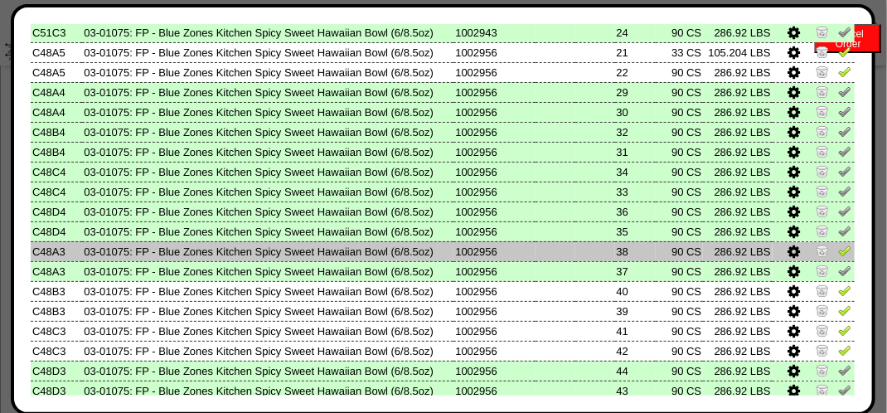
click at [838, 254] on img at bounding box center [844, 250] width 13 height 13
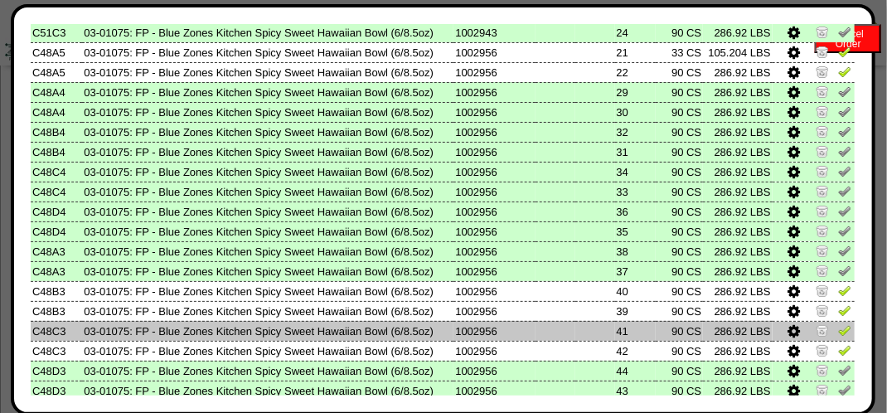
click at [838, 331] on img at bounding box center [844, 329] width 13 height 13
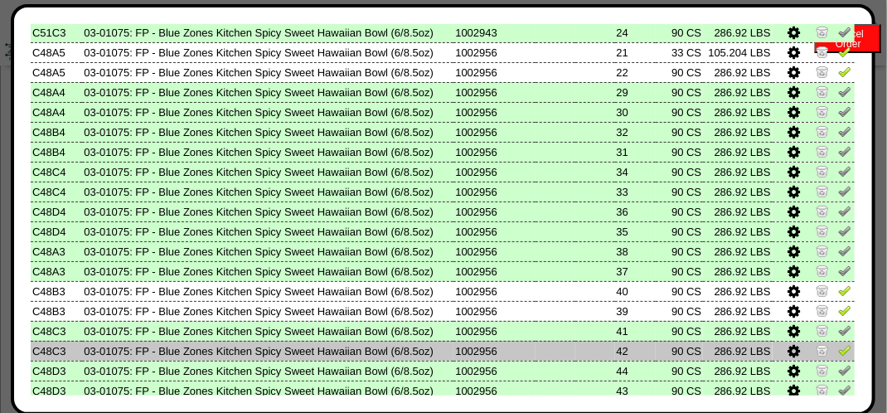
click at [838, 353] on img at bounding box center [844, 349] width 13 height 13
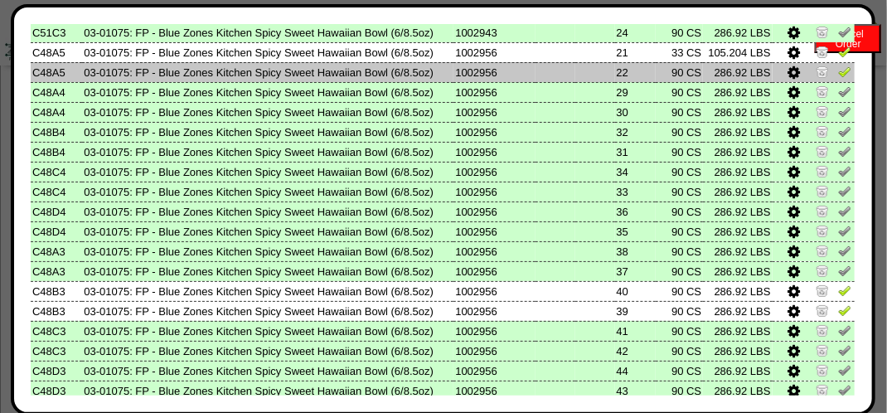
click at [838, 75] on img at bounding box center [844, 71] width 13 height 13
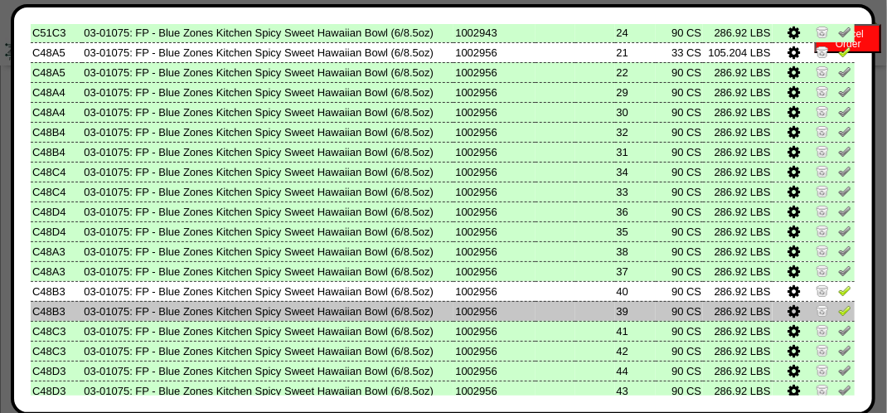
click at [838, 313] on img at bounding box center [844, 309] width 13 height 13
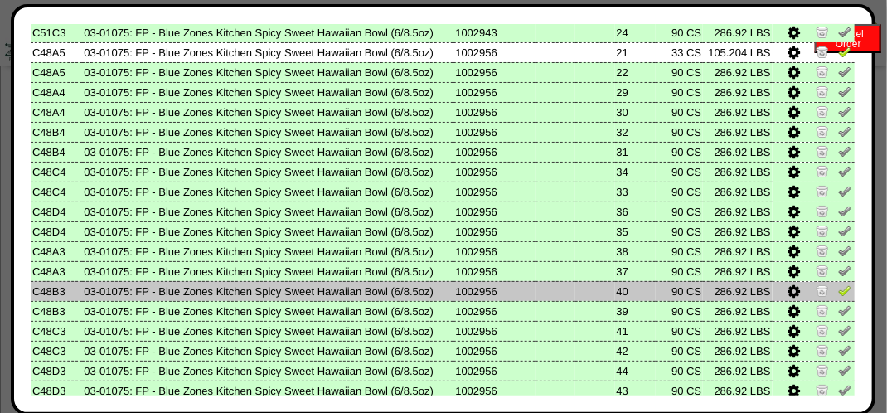
click at [838, 291] on img at bounding box center [844, 289] width 13 height 13
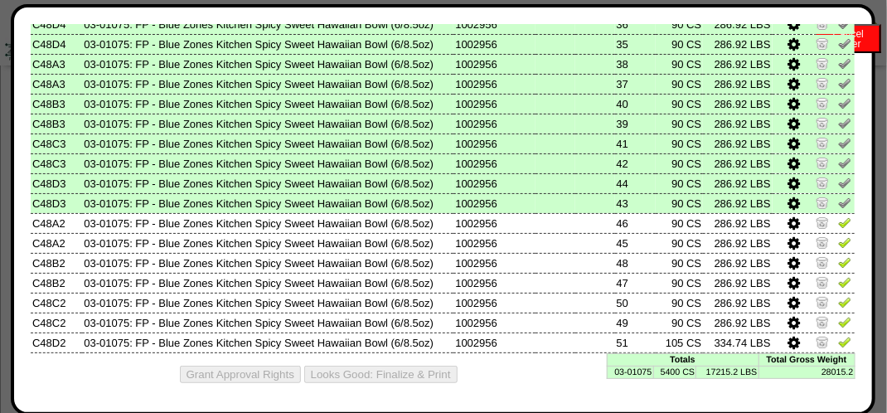
scroll to position [985, 0]
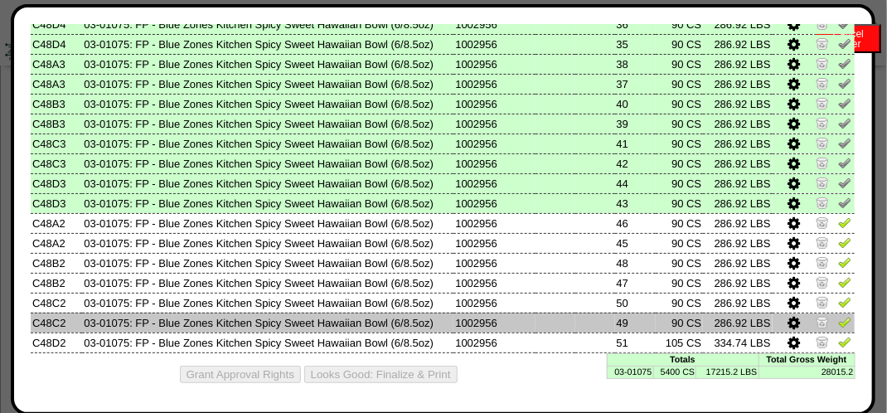
click at [838, 323] on img at bounding box center [844, 321] width 13 height 13
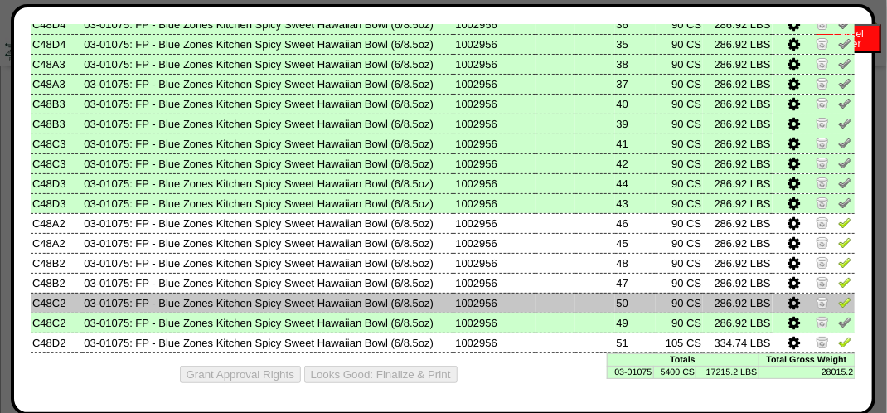
click at [838, 300] on img at bounding box center [844, 301] width 13 height 13
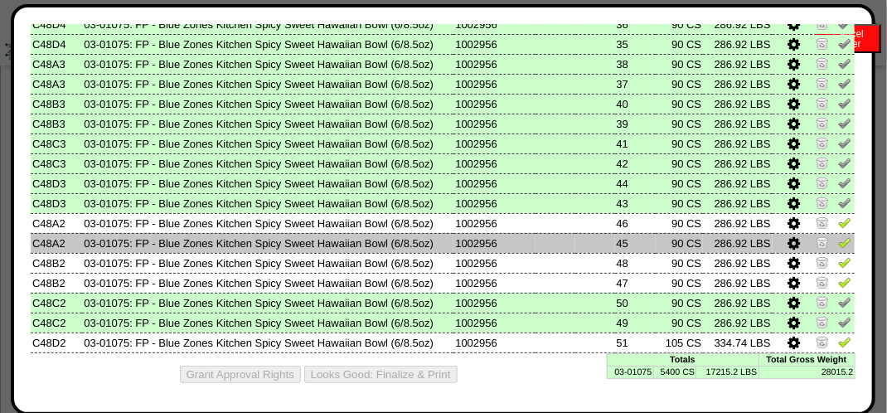
click at [838, 246] on img at bounding box center [844, 241] width 13 height 13
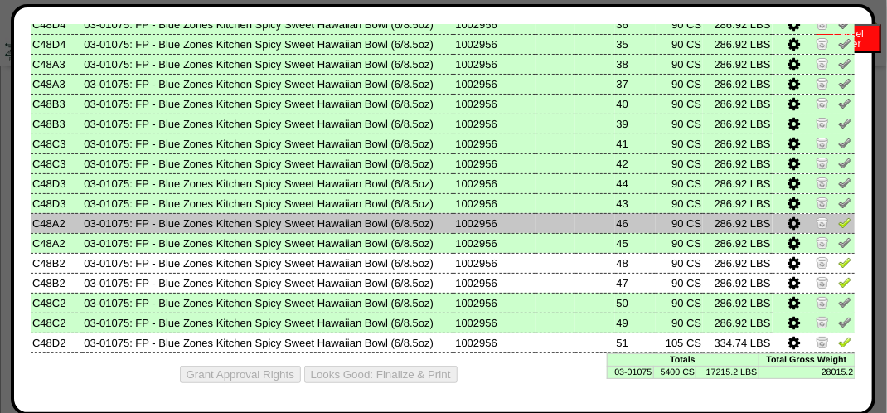
click at [838, 223] on img at bounding box center [844, 221] width 13 height 13
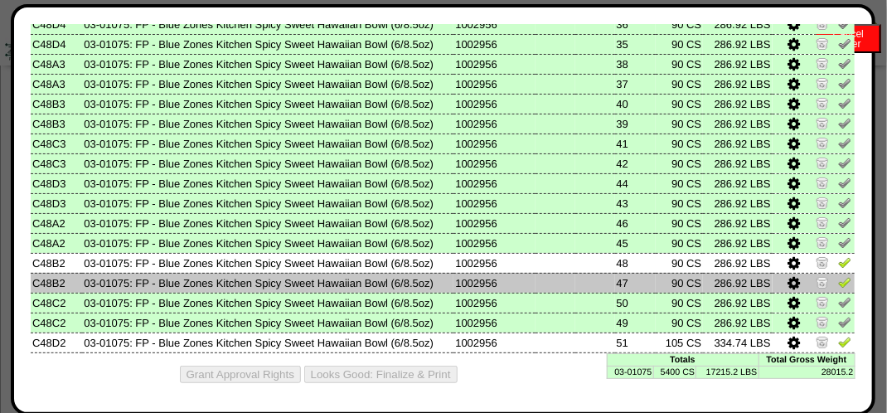
click at [838, 280] on img at bounding box center [844, 281] width 13 height 13
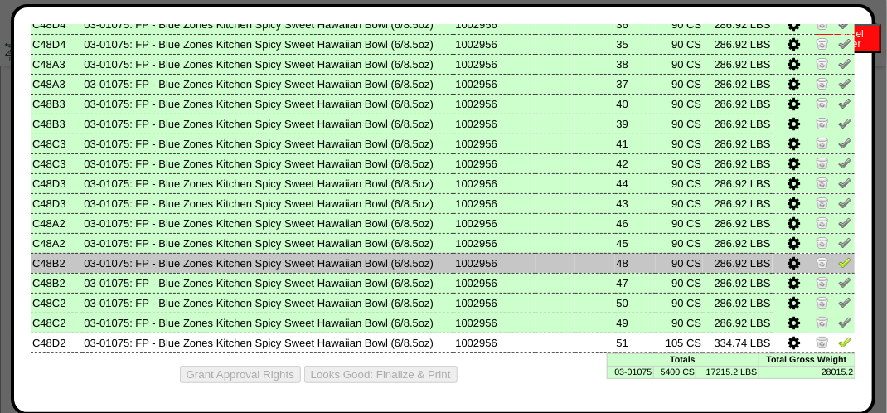
click at [838, 259] on img at bounding box center [844, 261] width 13 height 13
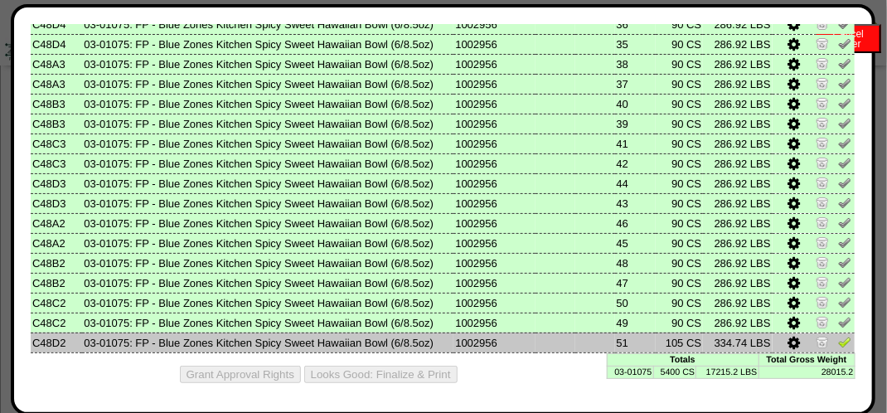
click at [838, 341] on img at bounding box center [844, 341] width 13 height 13
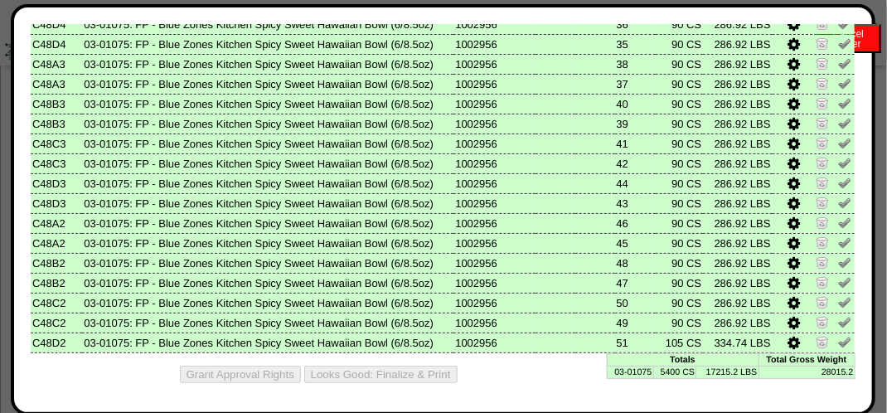
click at [858, 81] on div "Edit Schedule Unpick Order Re-Print Pick Closeout Usage Cancel Order Close Wind…" at bounding box center [443, 209] width 864 height 411
click at [855, 78] on div "Edit Schedule Unpick Order Re-Print Pick Closeout Usage Cancel Order Close Wind…" at bounding box center [443, 209] width 864 height 411
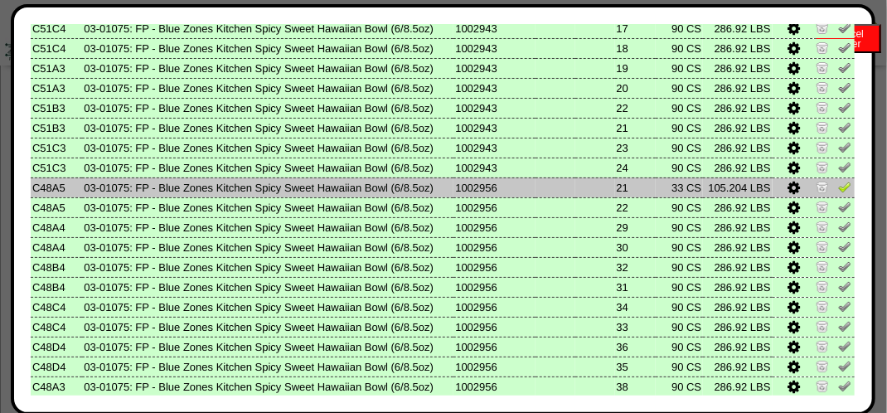
click at [838, 189] on img at bounding box center [844, 186] width 13 height 13
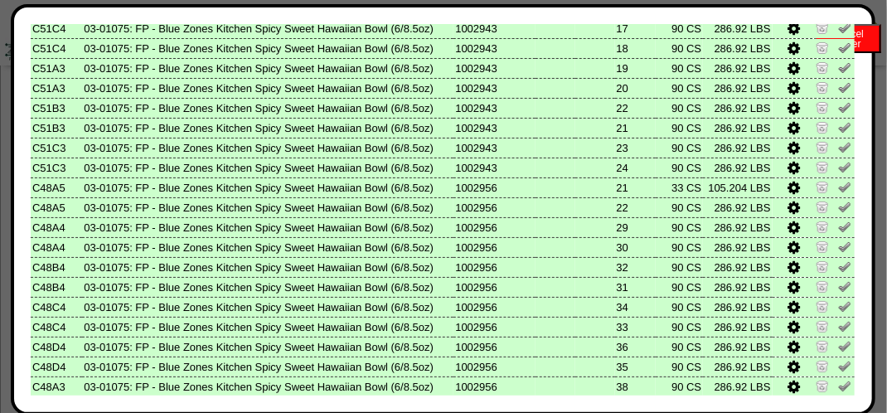
scroll to position [985, 0]
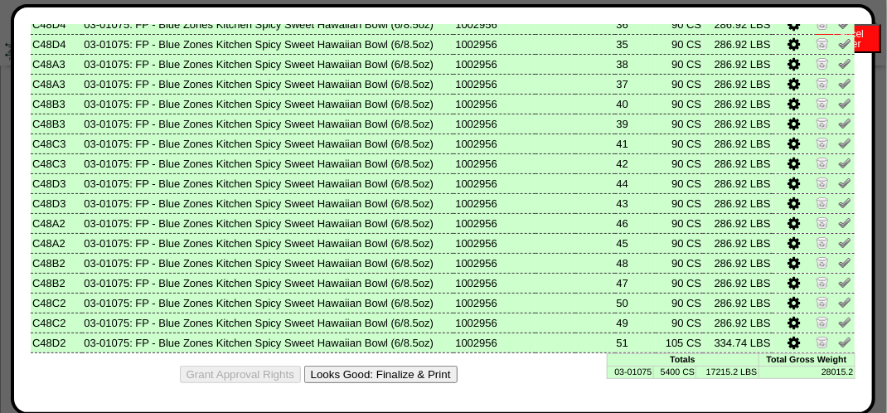
click at [404, 373] on button "Looks Good: Finalize & Print" at bounding box center [380, 373] width 153 height 17
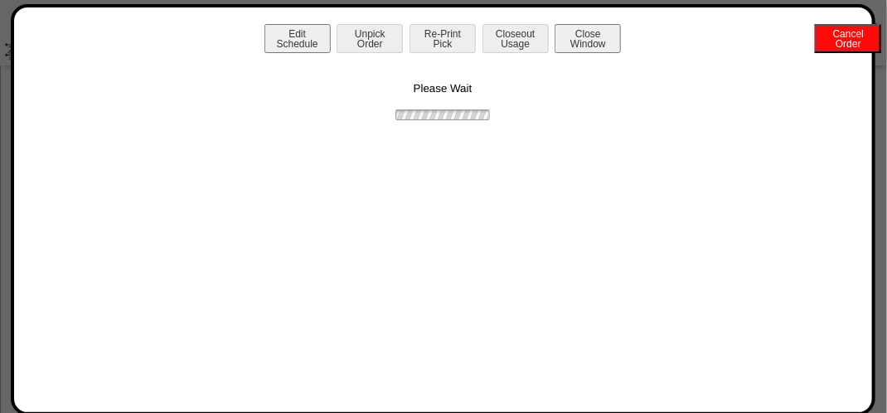
scroll to position [0, 0]
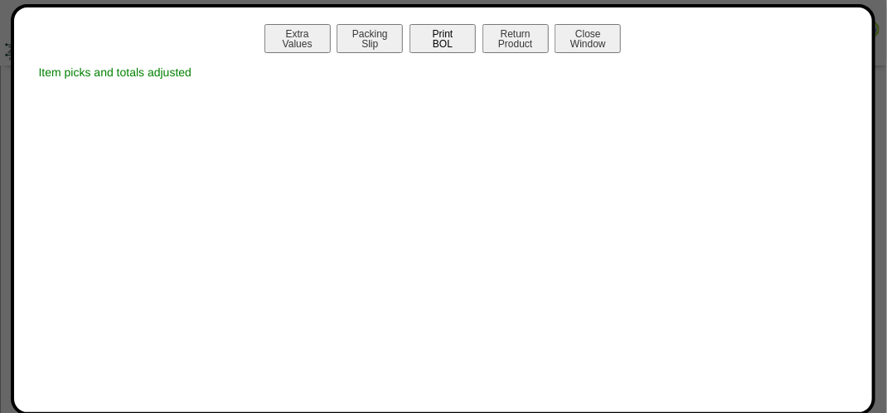
click at [452, 36] on button "Print BOL" at bounding box center [442, 38] width 66 height 29
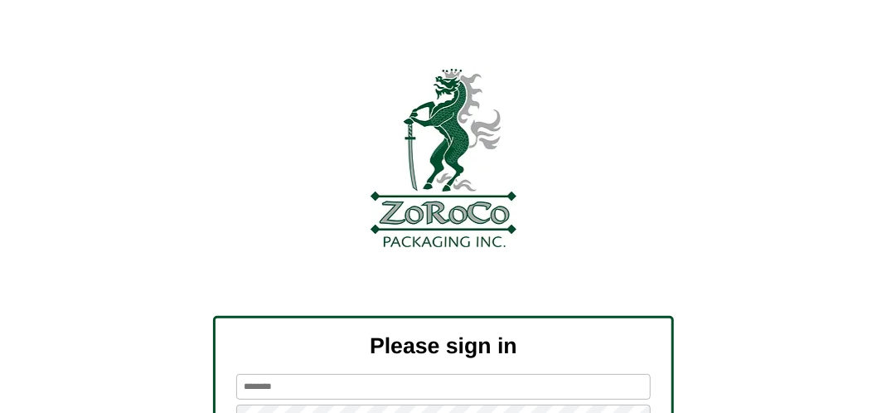
scroll to position [187, 0]
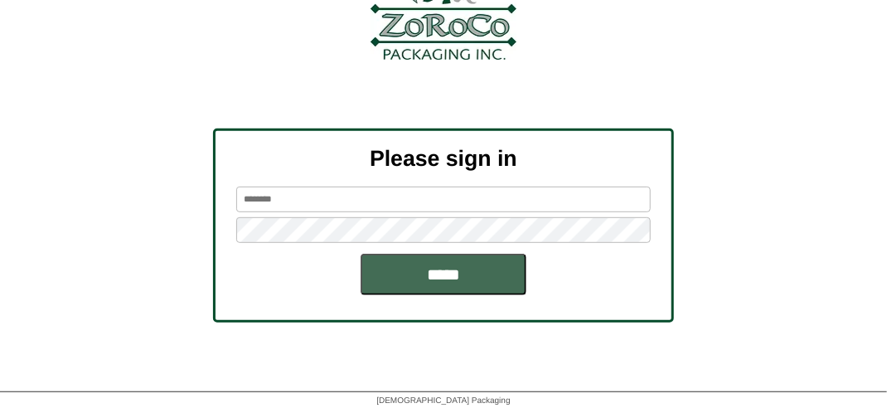
type input "*******"
click at [414, 279] on input "*****" at bounding box center [443, 274] width 166 height 41
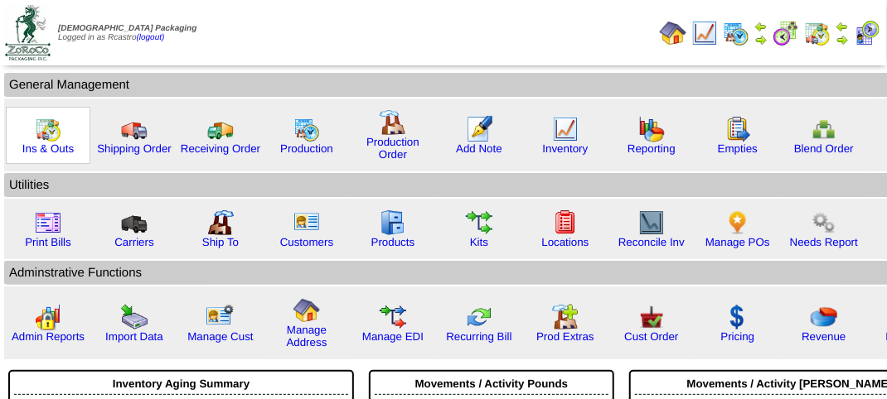
click at [39, 138] on img at bounding box center [48, 129] width 27 height 27
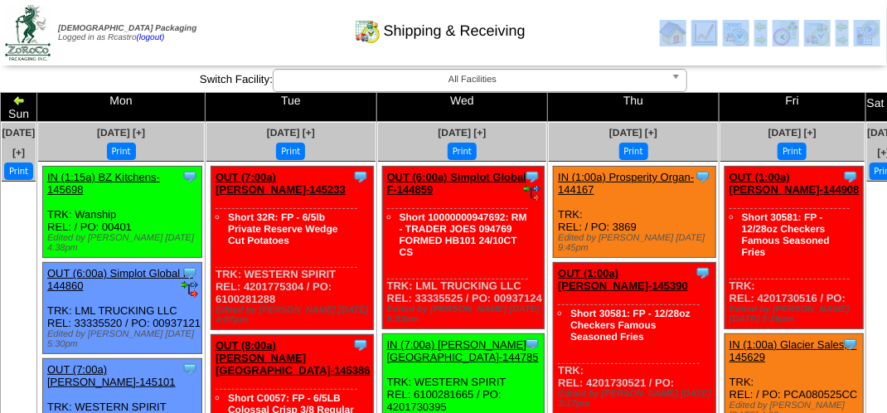
click at [265, 27] on div "Shipping & Receiving" at bounding box center [439, 25] width 506 height 46
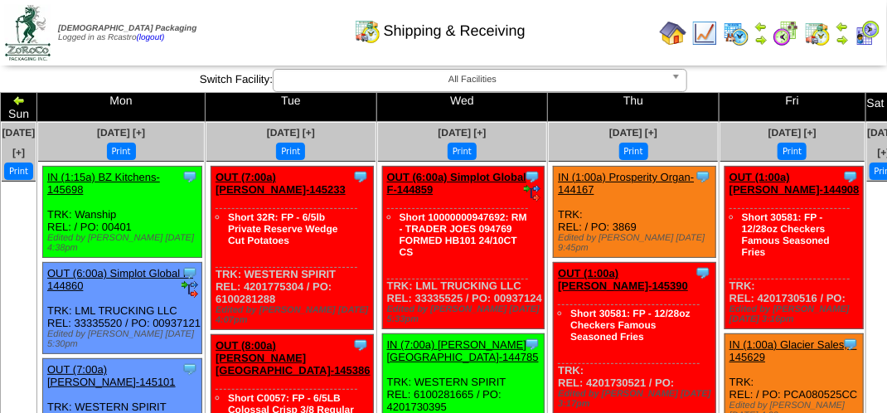
click at [268, 23] on div "Shipping & Receiving" at bounding box center [439, 25] width 506 height 46
